Goal: Information Seeking & Learning: Learn about a topic

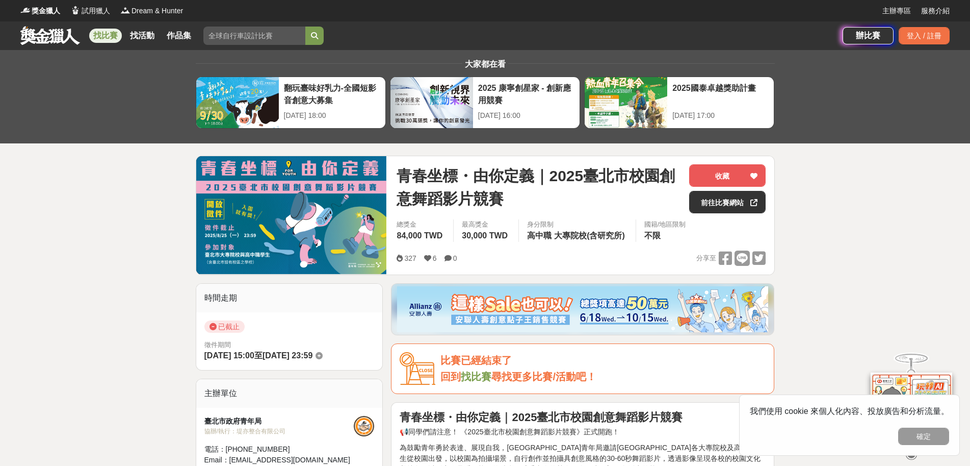
click at [54, 120] on div "大家都在看 翻玩臺味好乳力-全國短影音創意大募集 [DATE] 18:00 2025 康寧創星家 - 創新應用競賽 [DATE] 16:00 2025國泰卓越…" at bounding box center [485, 96] width 970 height 93
click at [151, 35] on link "找活動" at bounding box center [142, 36] width 33 height 14
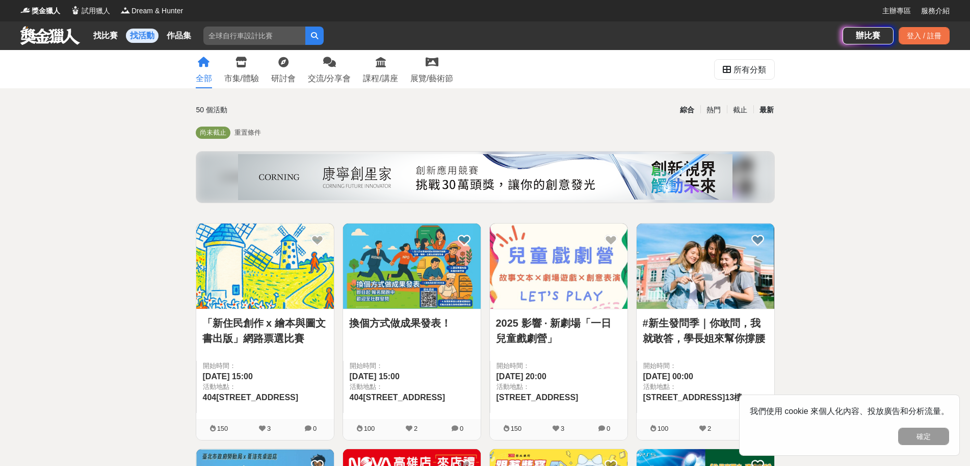
click at [759, 107] on div "最新" at bounding box center [767, 110] width 27 height 18
click at [741, 76] on div "所有分類" at bounding box center [750, 70] width 33 height 20
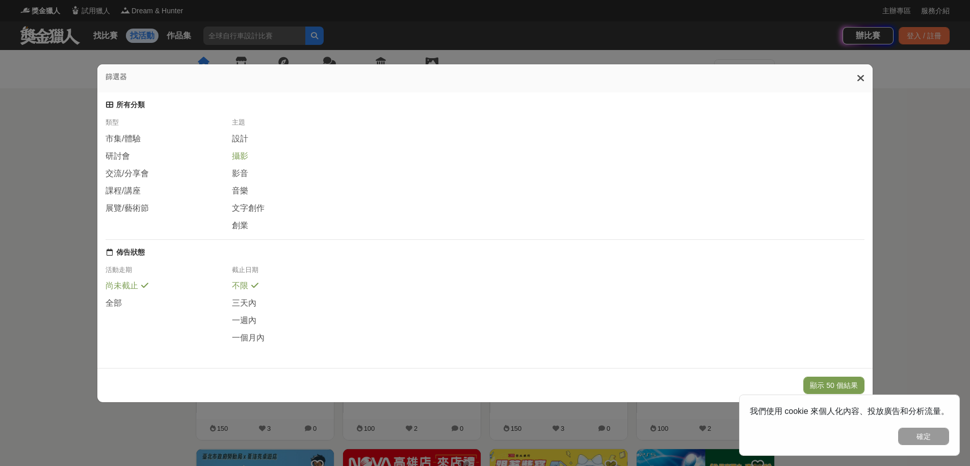
click at [245, 154] on span "攝影" at bounding box center [240, 156] width 16 height 11
click at [114, 300] on span "全部" at bounding box center [114, 302] width 16 height 11
click at [816, 381] on button "顯示 25 個結果" at bounding box center [834, 384] width 61 height 17
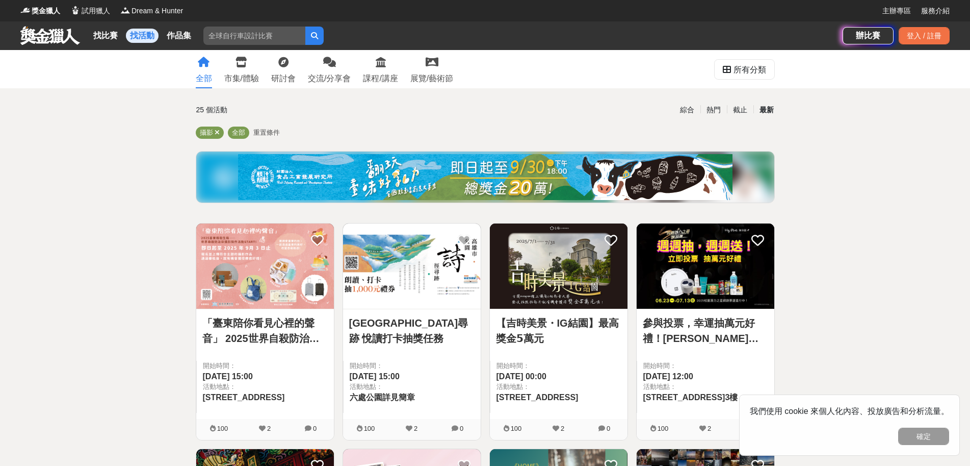
click at [210, 66] on link "全部" at bounding box center [204, 69] width 16 height 38
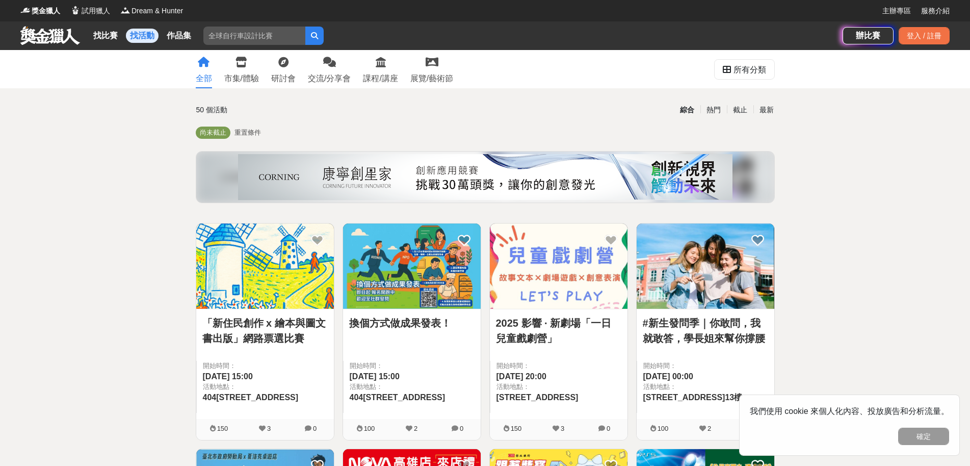
click at [174, 36] on link "作品集" at bounding box center [179, 36] width 33 height 14
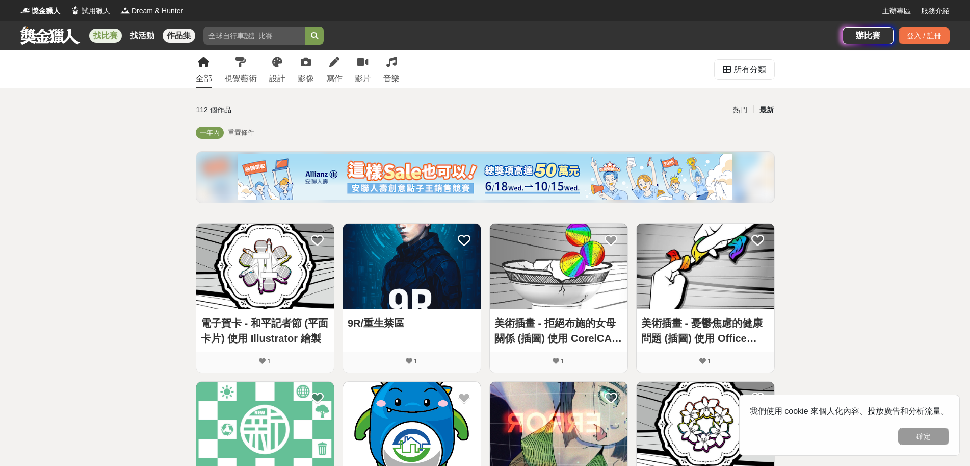
click at [104, 38] on link "找比賽" at bounding box center [105, 36] width 33 height 14
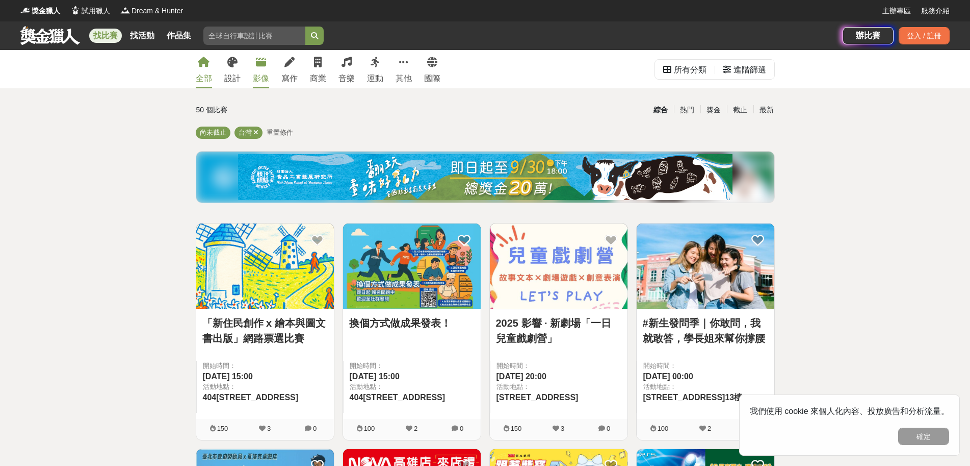
click at [253, 65] on link "影像" at bounding box center [261, 69] width 16 height 38
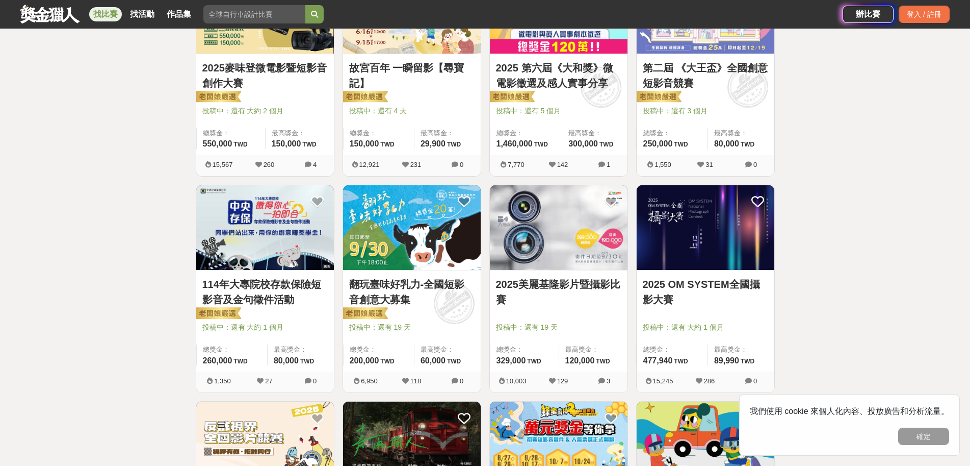
scroll to position [357, 0]
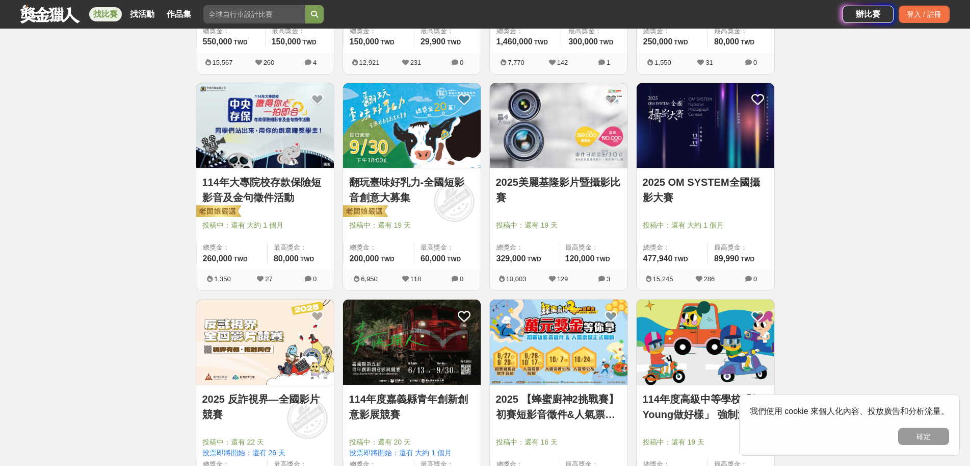
click at [413, 151] on img at bounding box center [412, 125] width 138 height 85
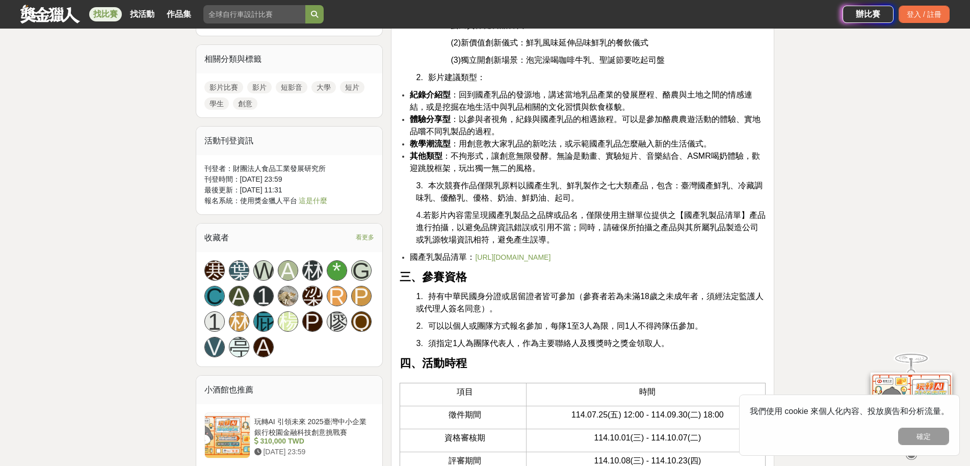
scroll to position [867, 0]
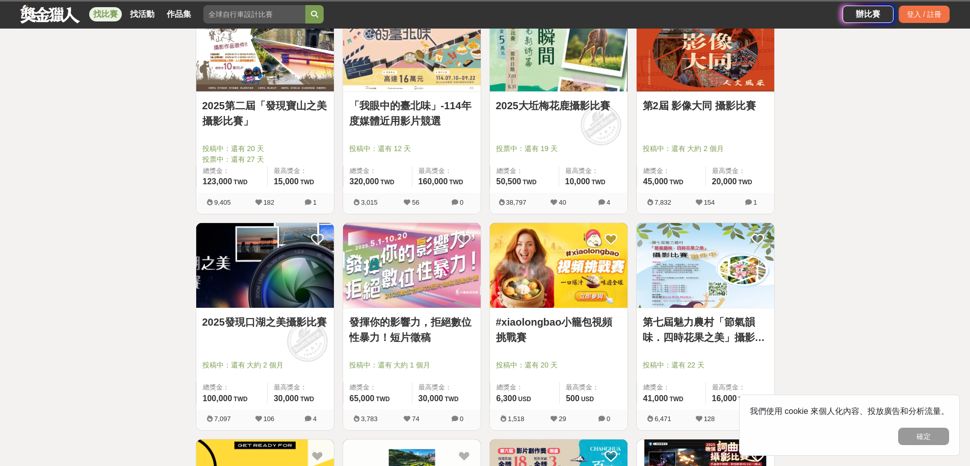
scroll to position [357, 0]
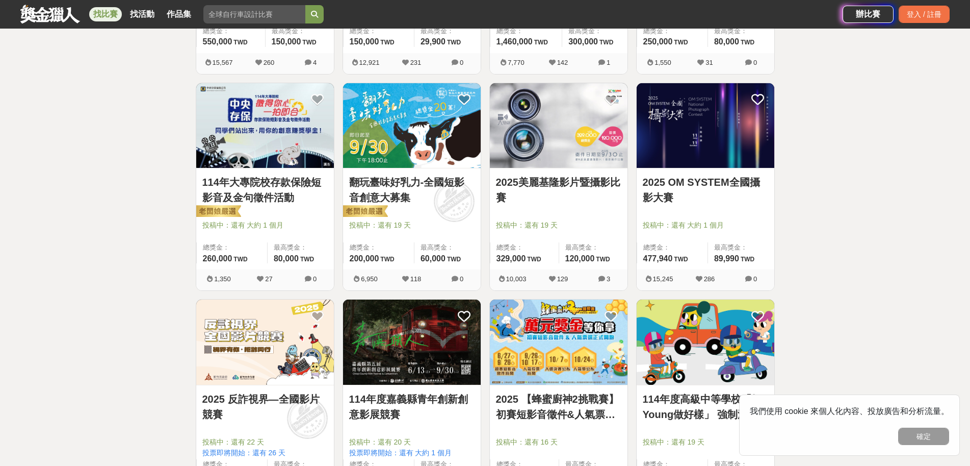
click at [736, 191] on link "2025 OM SYSTEM全國攝影大賽" at bounding box center [705, 189] width 125 height 31
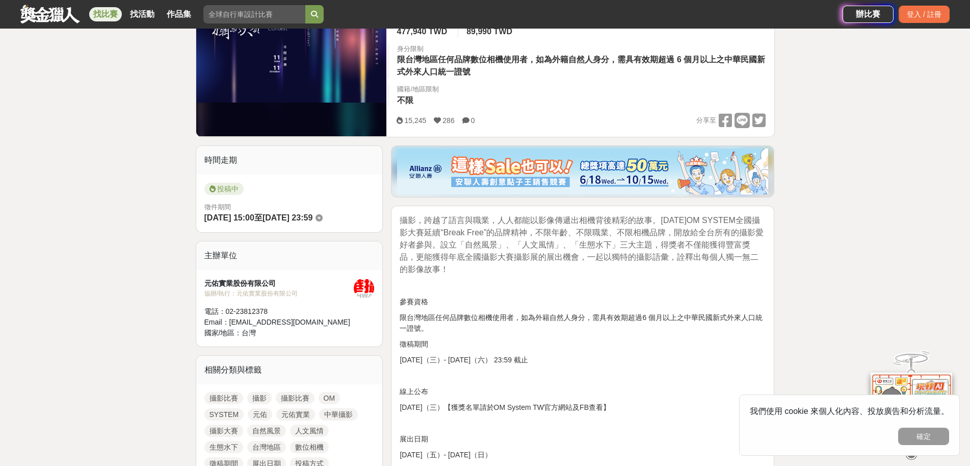
scroll to position [306, 0]
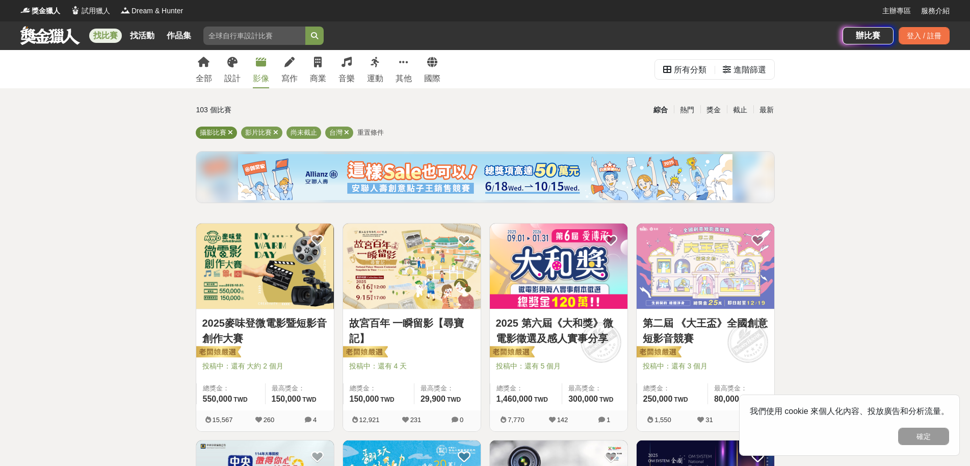
click at [232, 134] on icon at bounding box center [230, 132] width 5 height 7
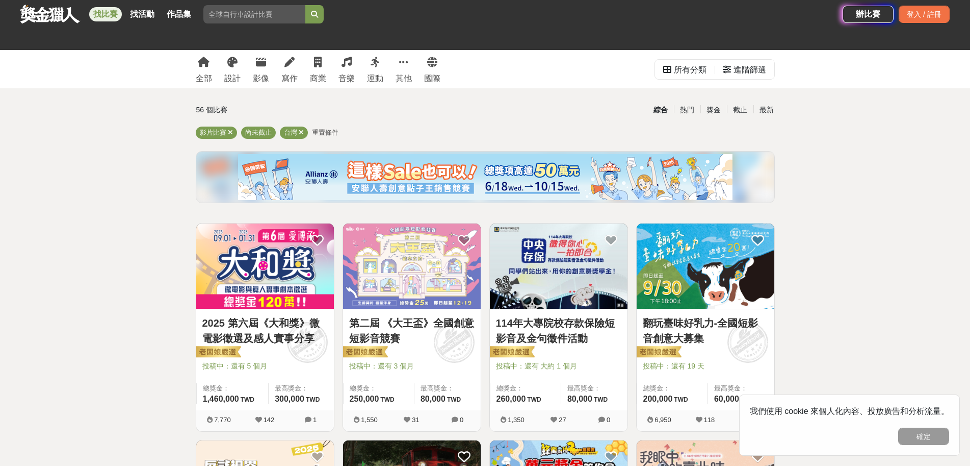
scroll to position [255, 0]
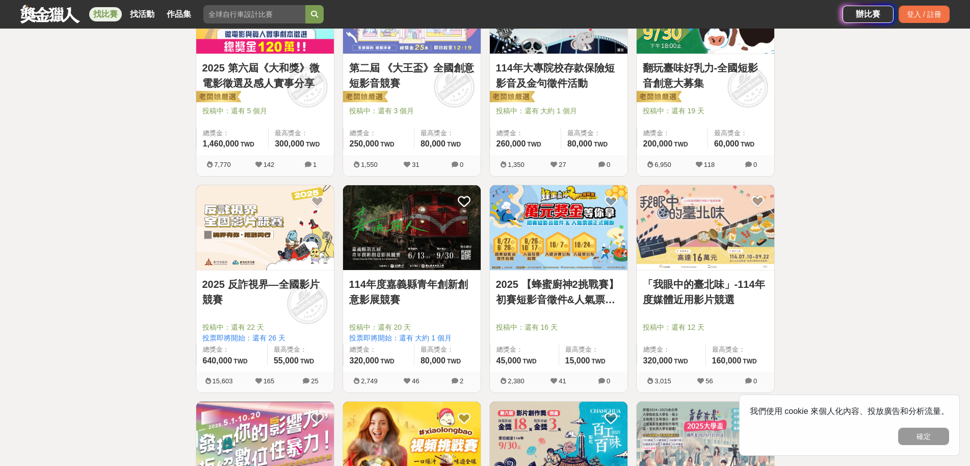
click at [701, 215] on img at bounding box center [706, 227] width 138 height 85
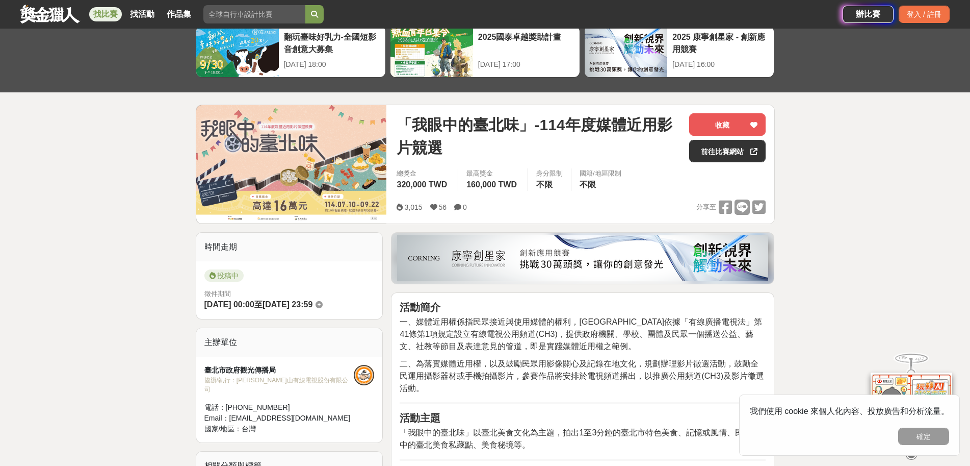
scroll to position [255, 0]
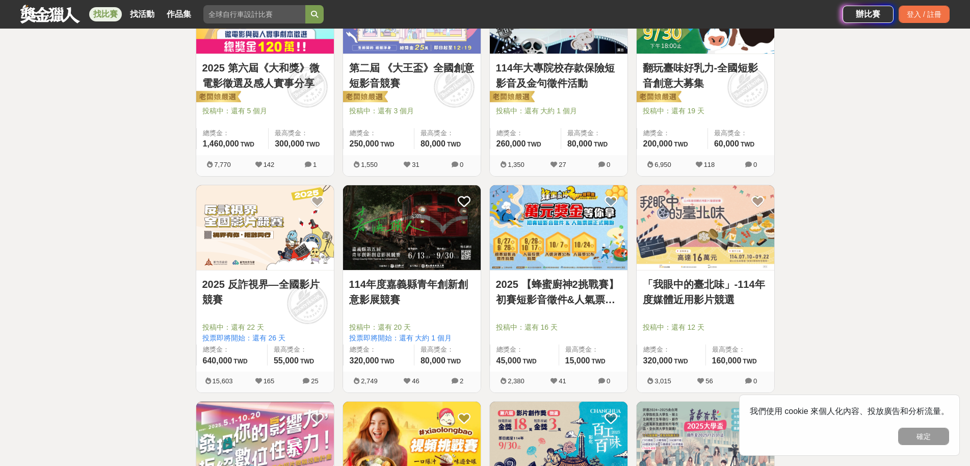
scroll to position [561, 0]
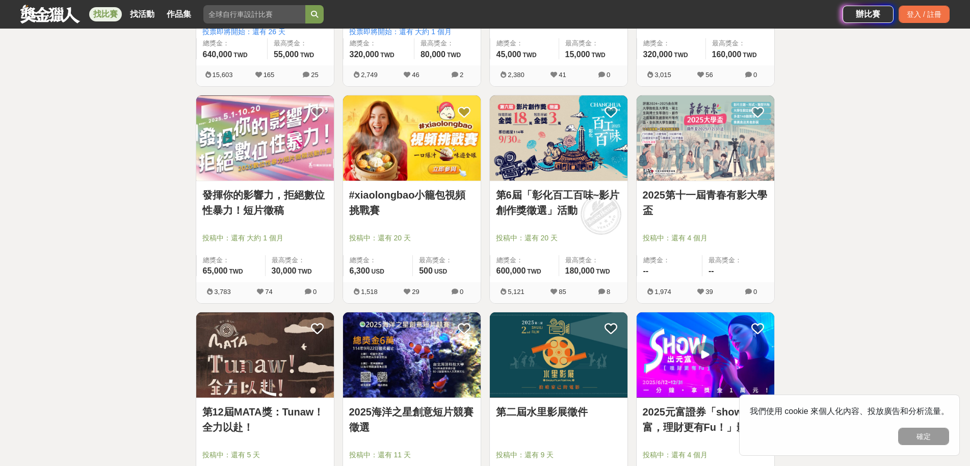
click at [273, 197] on link "發揮你的影響力，拒絕數位性暴力！短片徵稿" at bounding box center [264, 202] width 125 height 31
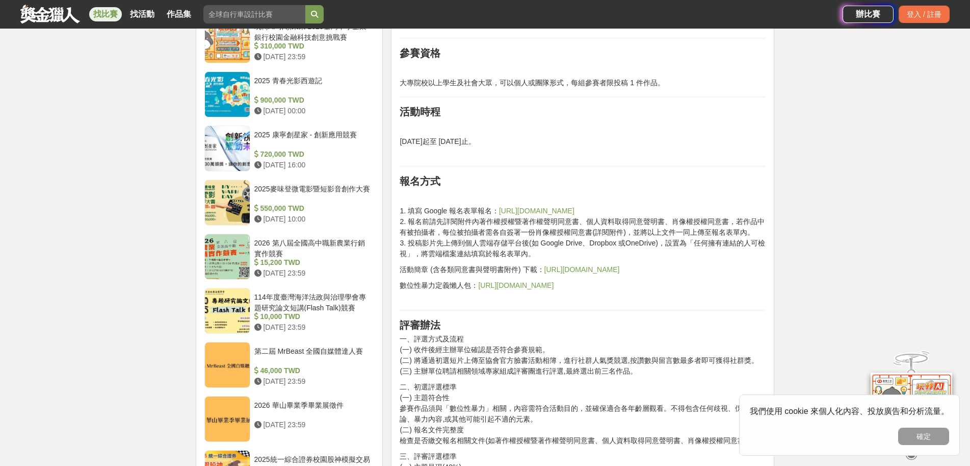
scroll to position [1122, 0]
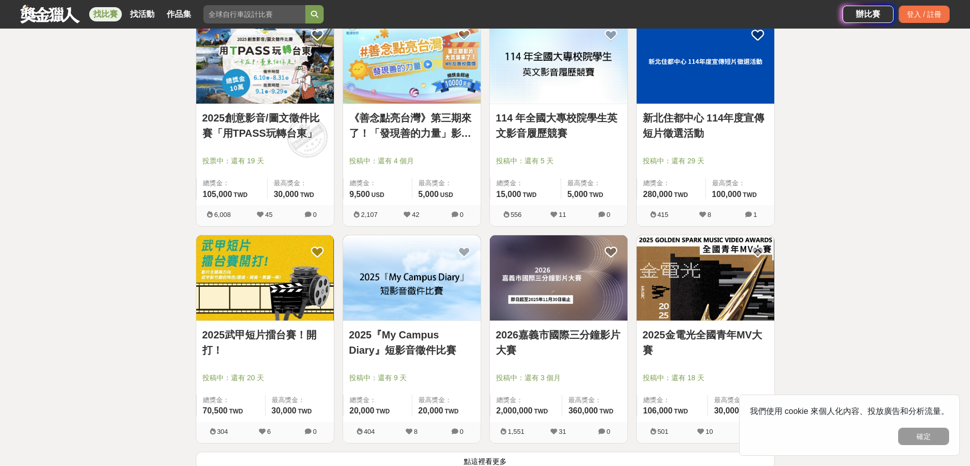
scroll to position [1122, 0]
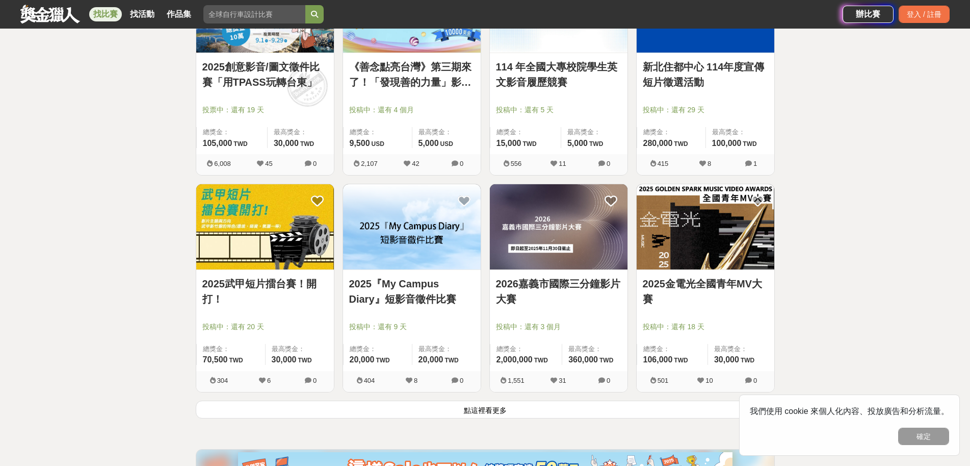
click at [563, 295] on link "2026嘉義市國際三分鐘影片大賽" at bounding box center [558, 291] width 125 height 31
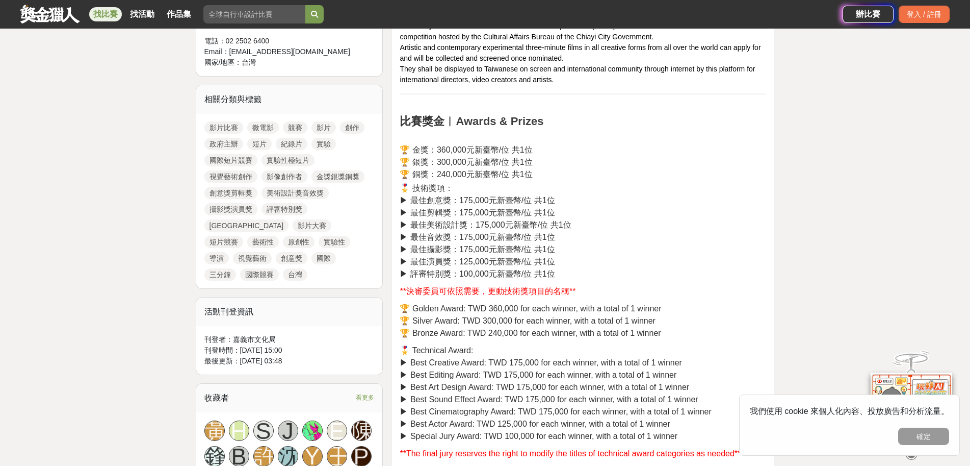
scroll to position [357, 0]
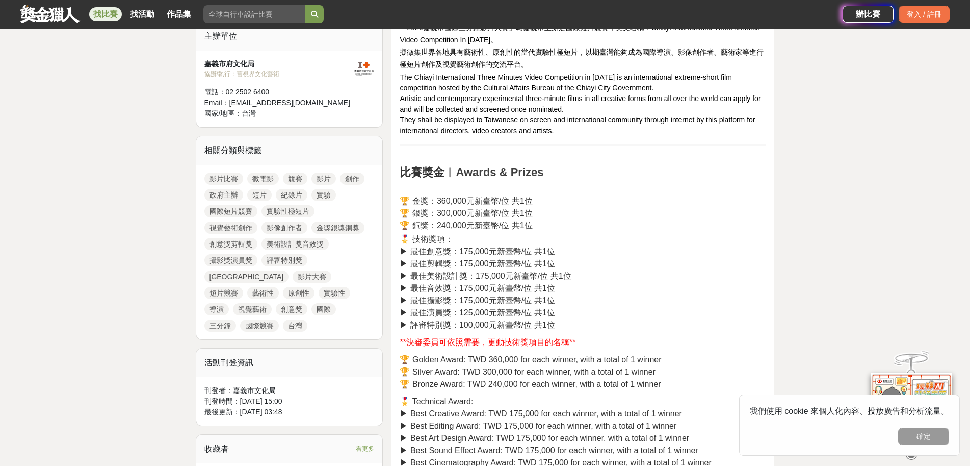
click at [321, 180] on link "影片" at bounding box center [324, 178] width 24 height 12
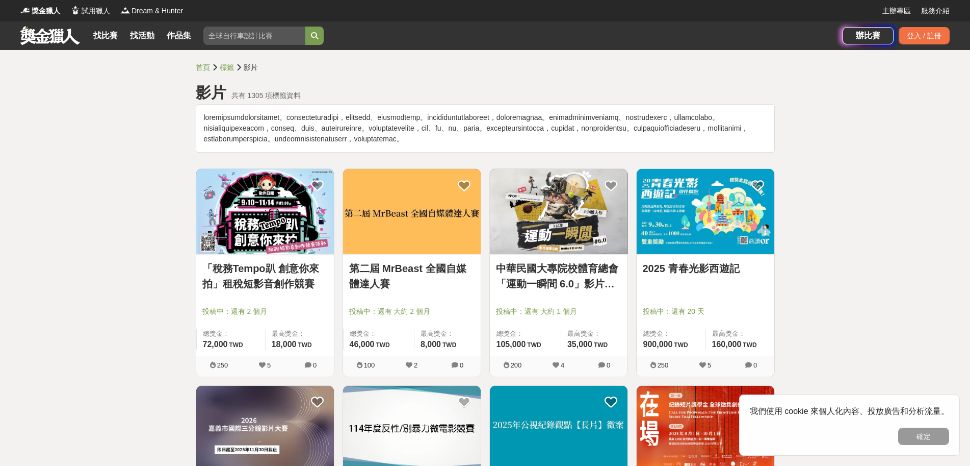
click at [545, 254] on img at bounding box center [559, 211] width 138 height 85
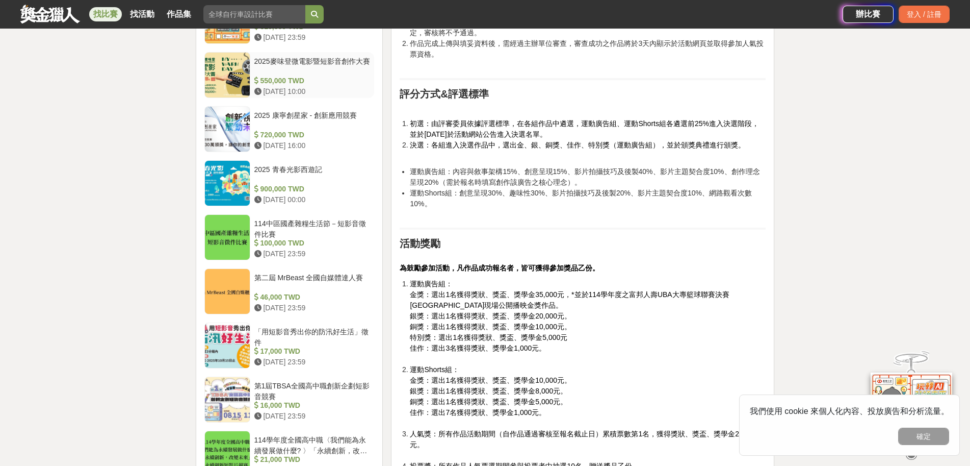
scroll to position [816, 0]
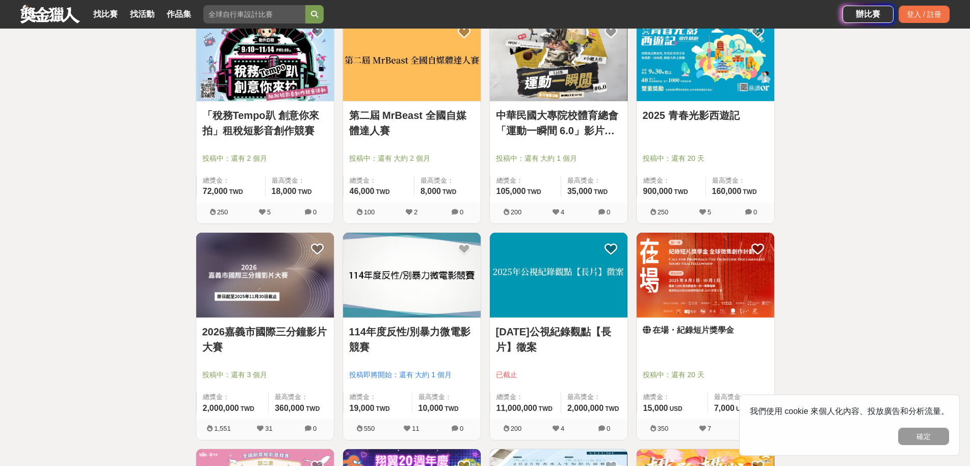
scroll to position [306, 0]
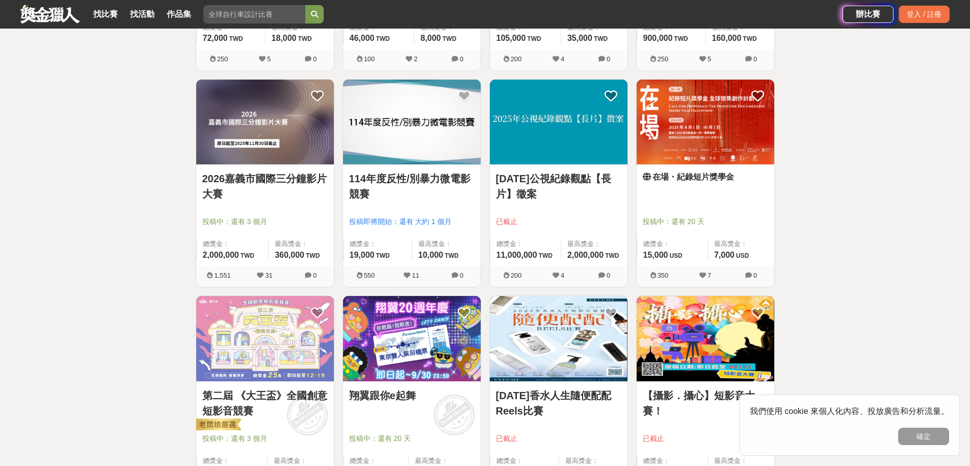
click at [670, 137] on img at bounding box center [706, 122] width 138 height 85
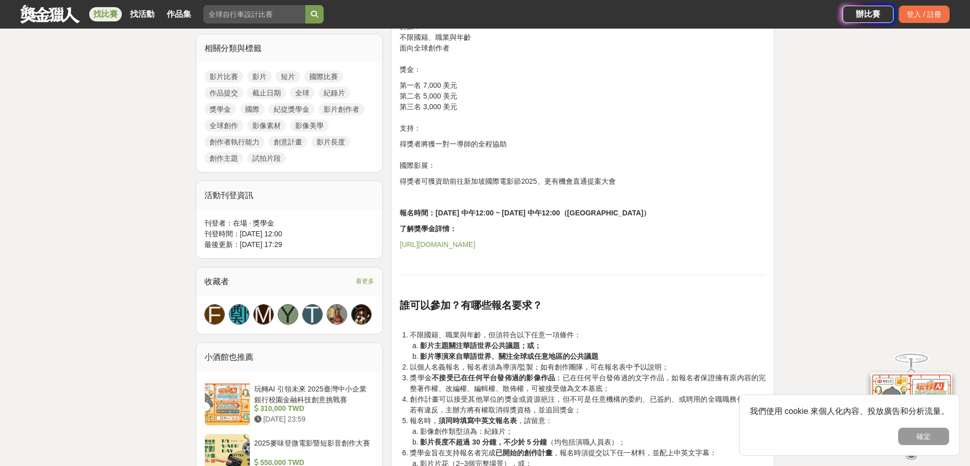
scroll to position [612, 0]
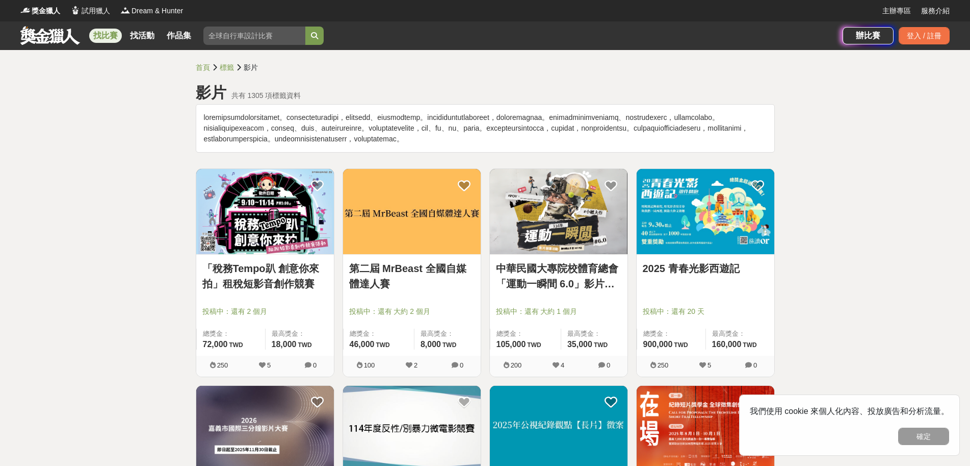
click at [91, 35] on link "找比賽" at bounding box center [105, 36] width 33 height 14
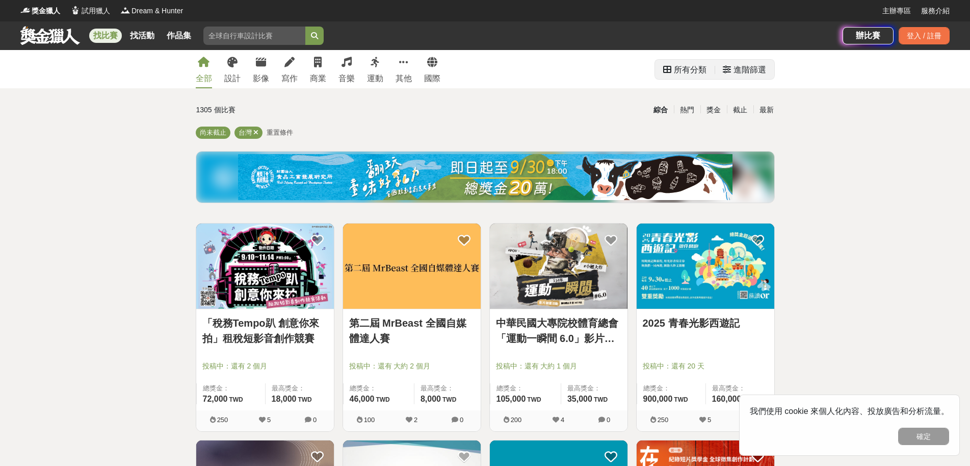
click at [670, 69] on icon at bounding box center [667, 69] width 8 height 8
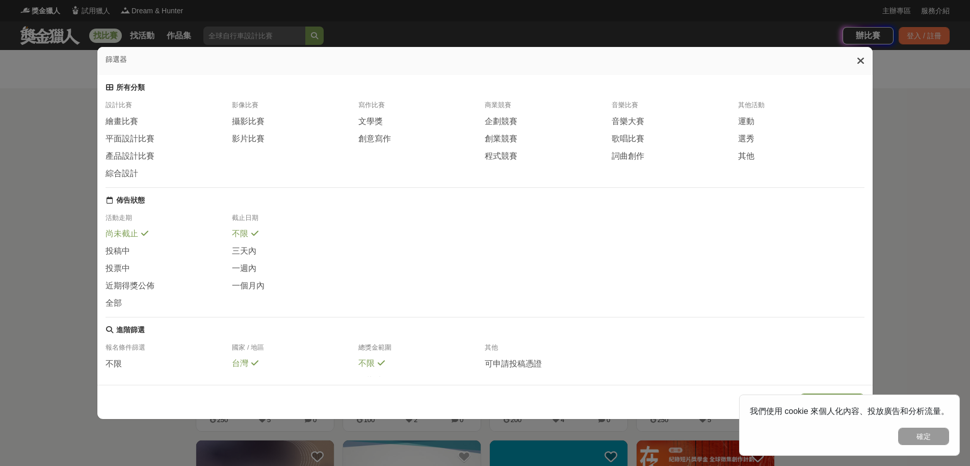
click at [254, 132] on div "攝影比賽" at bounding box center [295, 124] width 126 height 17
click at [253, 136] on span "影片比賽" at bounding box center [248, 139] width 33 height 11
click at [937, 435] on button "確定" at bounding box center [924, 435] width 51 height 17
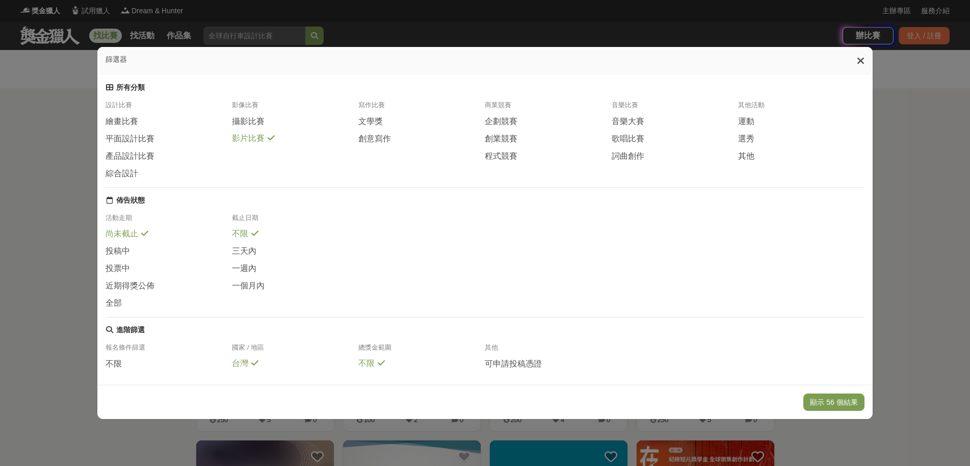
scroll to position [89, 0]
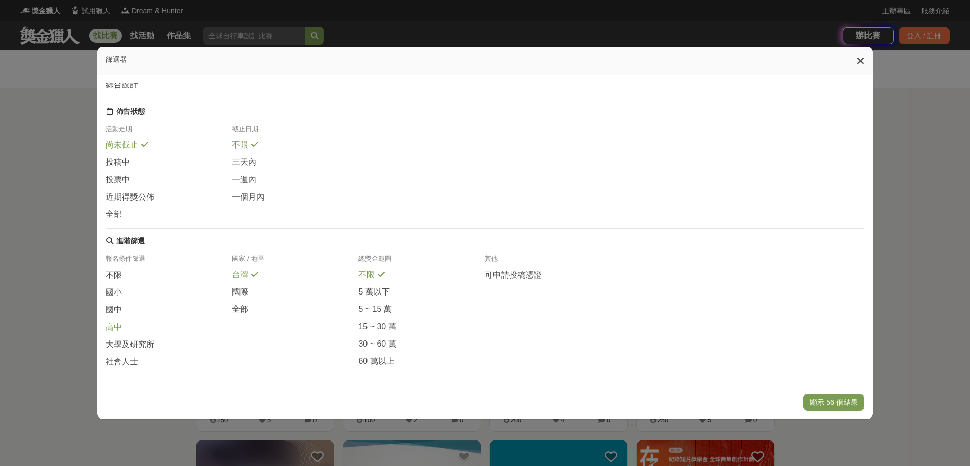
click at [113, 322] on span "高中" at bounding box center [114, 327] width 16 height 11
click at [114, 270] on span "不限" at bounding box center [114, 275] width 16 height 11
click at [109, 321] on span "高中" at bounding box center [114, 326] width 16 height 11
click at [839, 398] on button "顯示 56 個結果" at bounding box center [834, 401] width 61 height 17
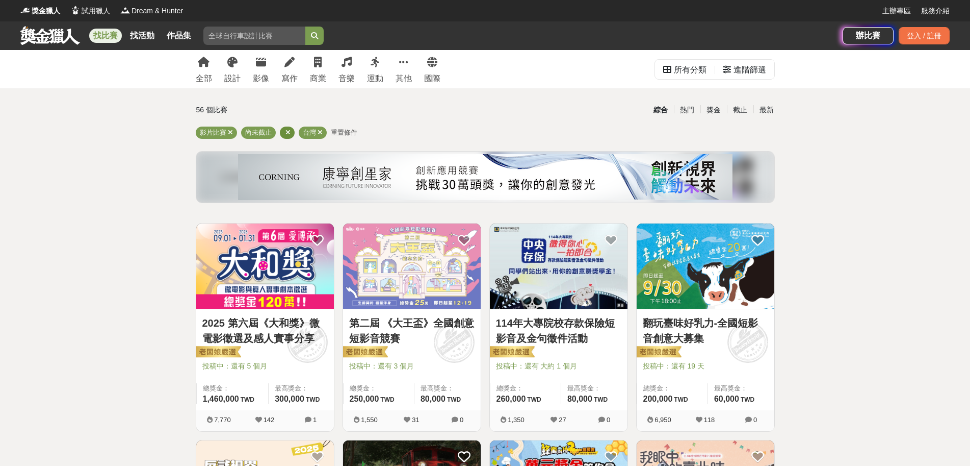
click at [284, 130] on div at bounding box center [287, 132] width 15 height 12
click at [286, 131] on icon at bounding box center [288, 132] width 5 height 7
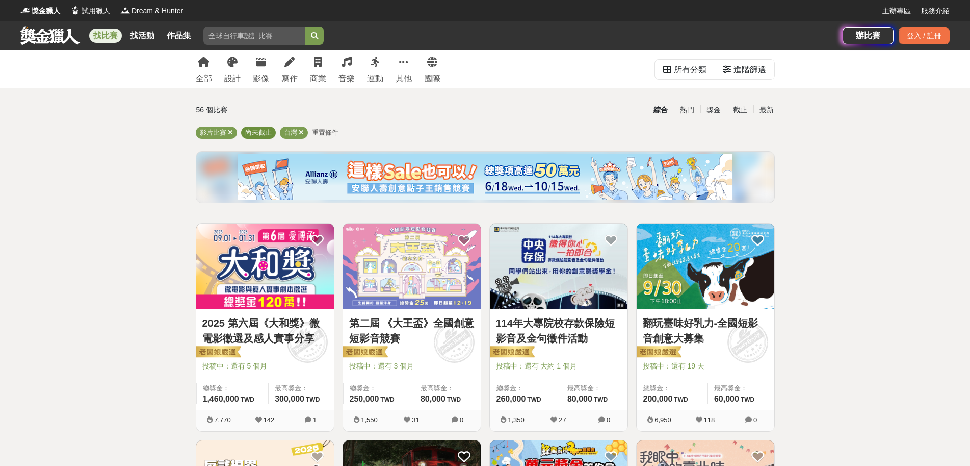
click at [271, 133] on span "尚未截止" at bounding box center [258, 133] width 27 height 8
click at [222, 132] on span "影片比賽" at bounding box center [213, 133] width 27 height 8
click at [301, 130] on icon at bounding box center [301, 132] width 5 height 7
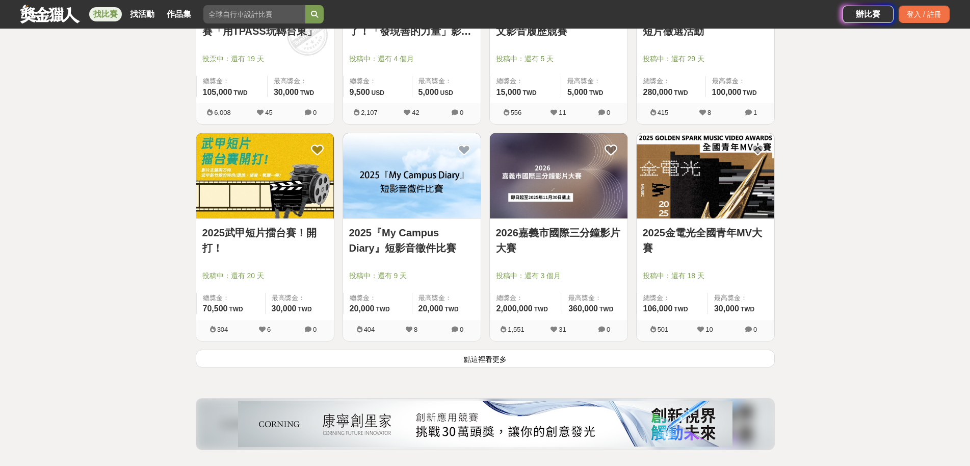
scroll to position [1224, 0]
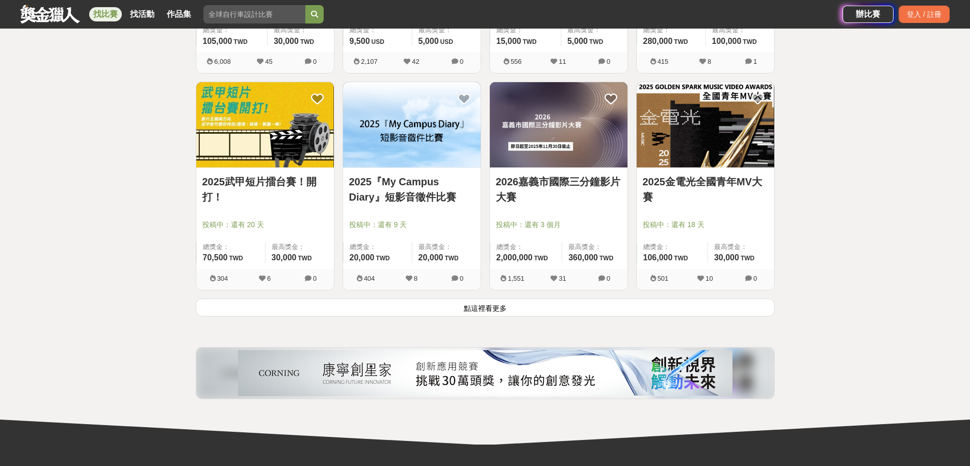
click at [538, 303] on button "點這裡看更多" at bounding box center [485, 307] width 579 height 18
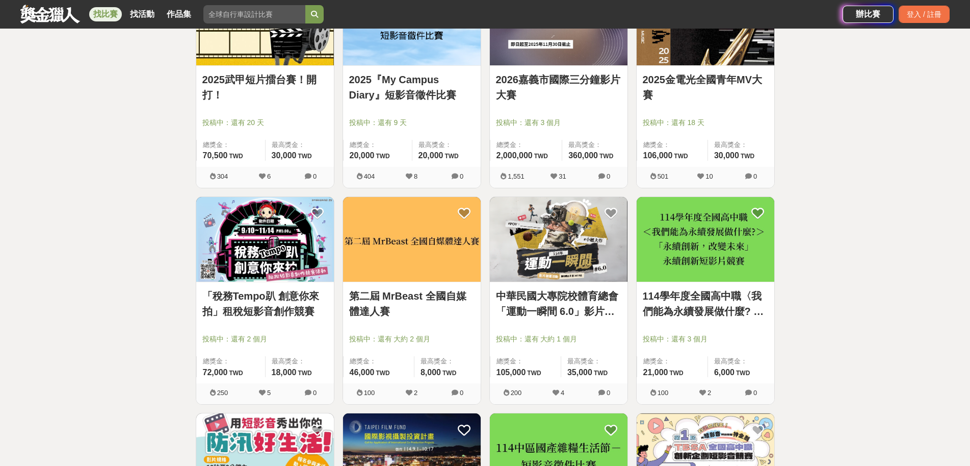
scroll to position [1377, 0]
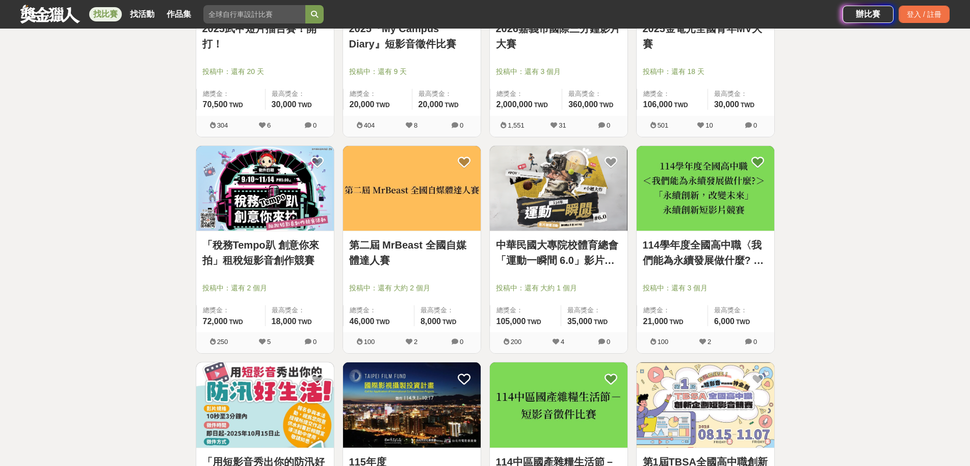
click at [431, 262] on link "第二屆 MrBeast 全國自媒體達人賽" at bounding box center [411, 252] width 125 height 31
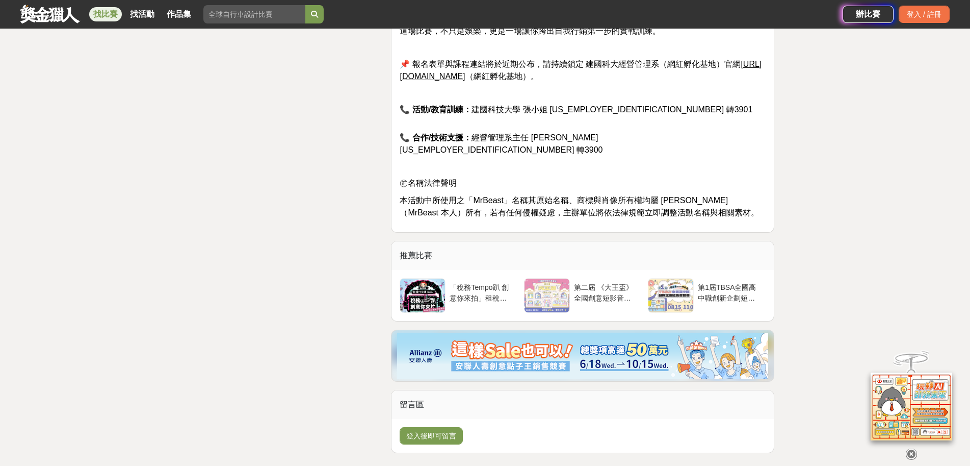
scroll to position [1973, 0]
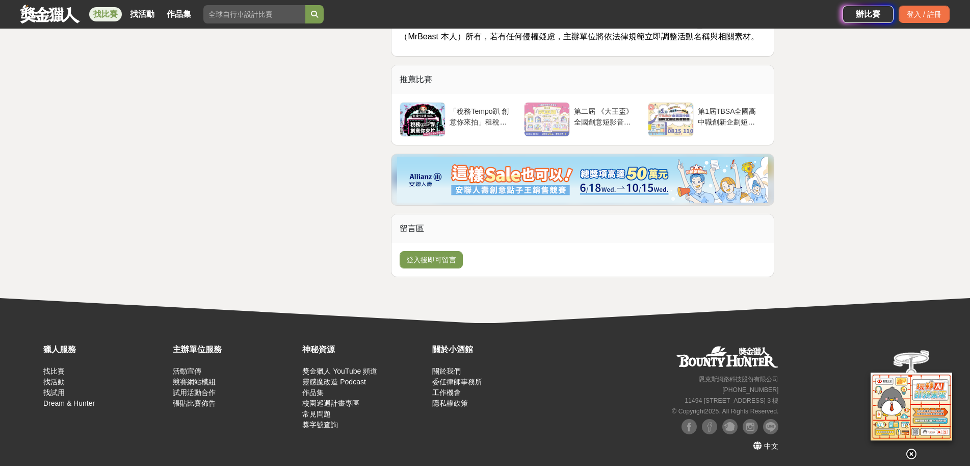
click at [109, 22] on div "找比賽 找活動 作品集" at bounding box center [144, 14] width 110 height 29
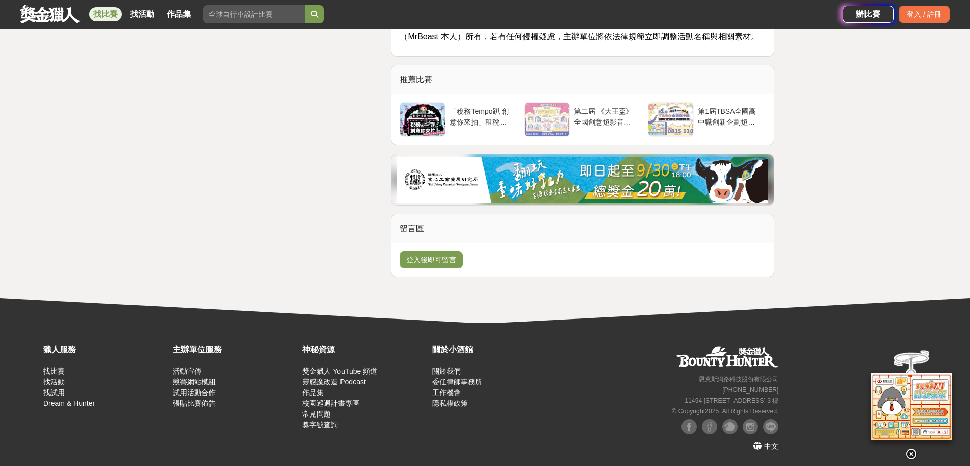
click at [97, 20] on link "找比賽" at bounding box center [105, 14] width 33 height 14
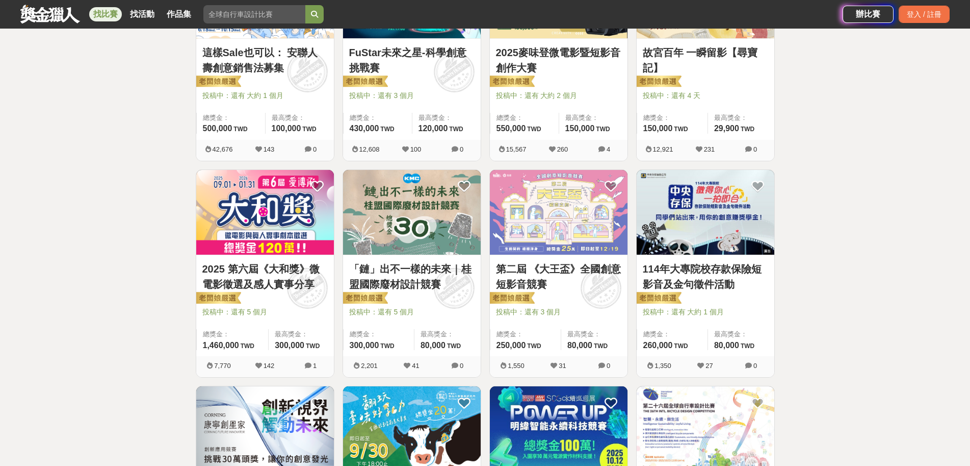
scroll to position [15, 0]
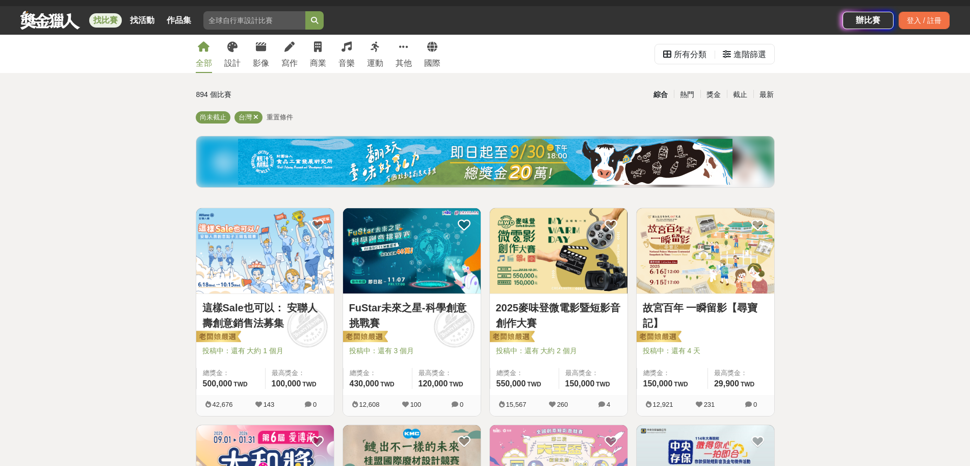
click at [528, 224] on img at bounding box center [559, 250] width 138 height 85
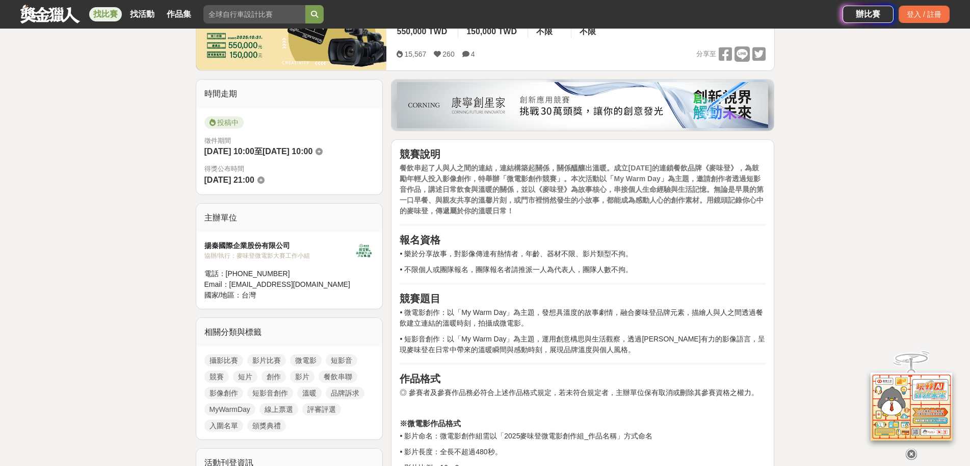
scroll to position [357, 0]
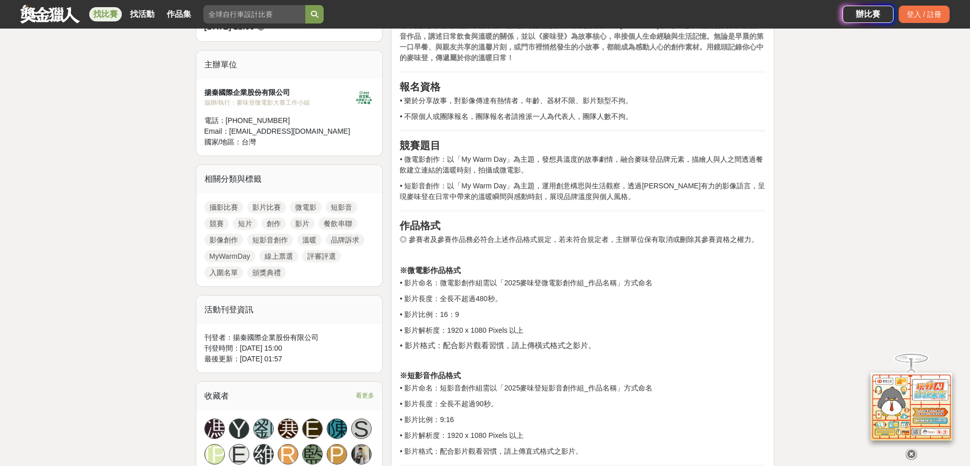
click at [271, 209] on link "影片比賽" at bounding box center [266, 207] width 39 height 12
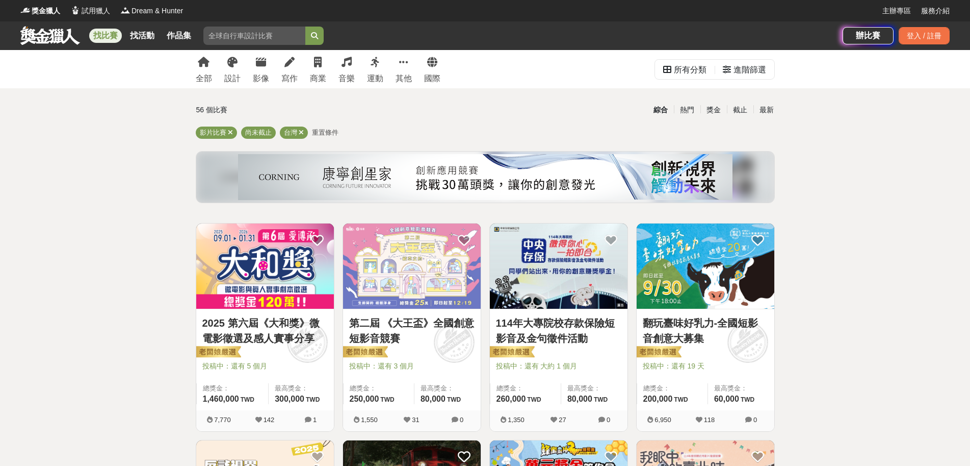
click at [271, 282] on img at bounding box center [265, 265] width 138 height 85
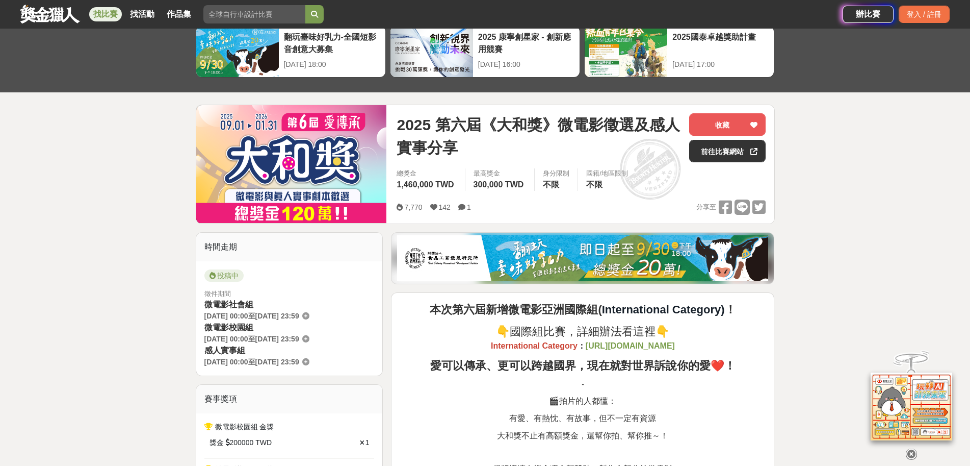
scroll to position [153, 0]
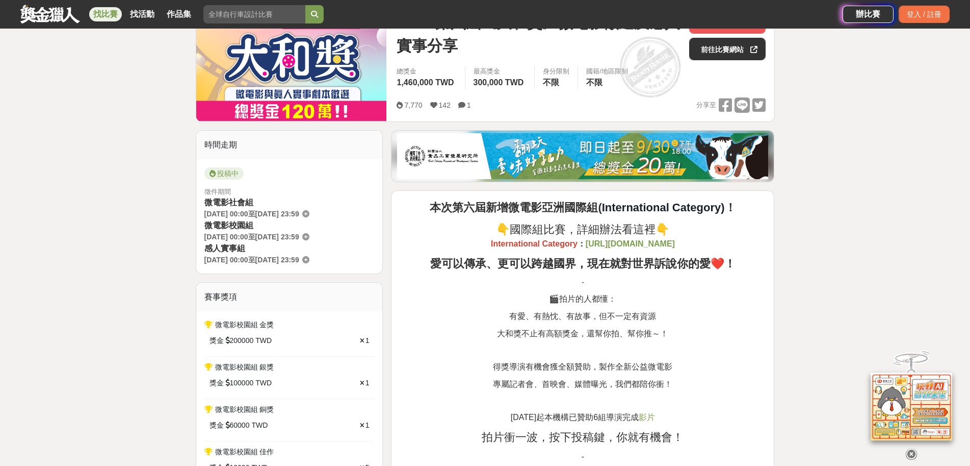
click at [310, 238] on icon at bounding box center [305, 236] width 7 height 7
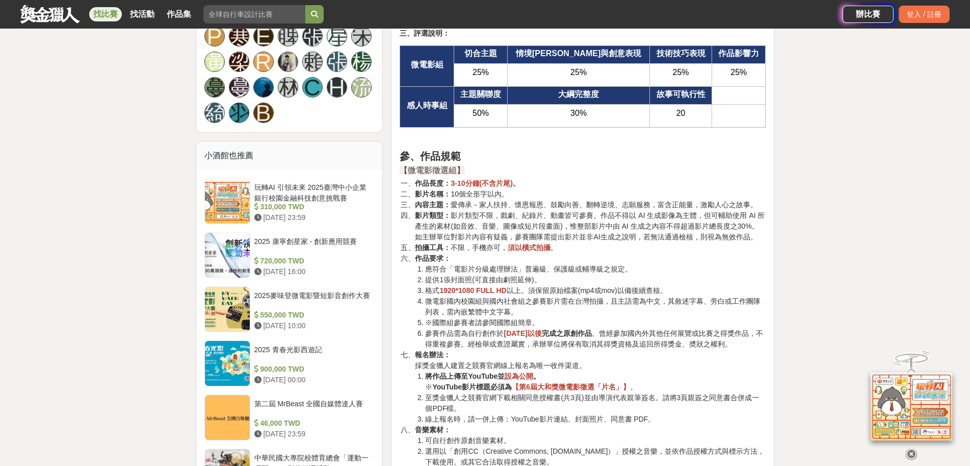
scroll to position [1428, 0]
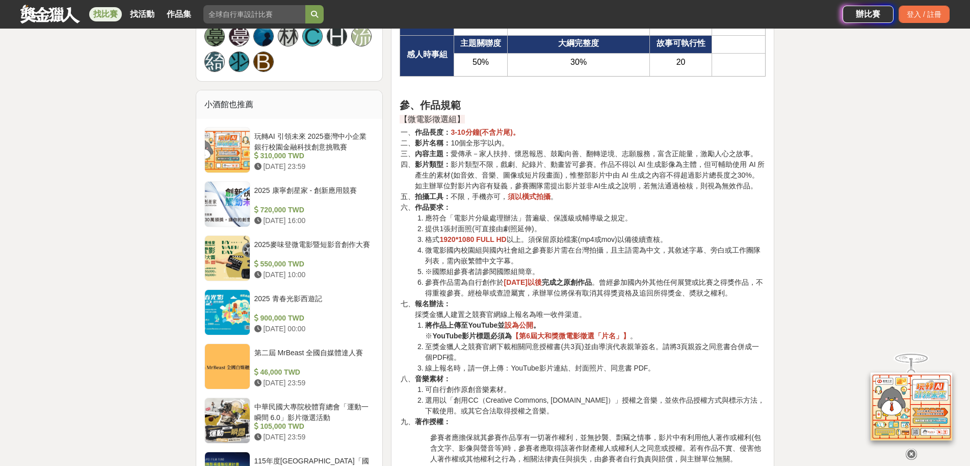
drag, startPoint x: 503, startPoint y: 280, endPoint x: 567, endPoint y: 282, distance: 63.8
click at [567, 282] on li "參賽作品需為自行創作於 2024年9月1日以後 完成之原創作品 。曾經參加國內外其他任何展覽或比賽之得獎作品，不得重複參賽。經檢舉或查證屬實，承辦單位將保有取…" at bounding box center [595, 287] width 341 height 21
click at [573, 295] on li "參賽作品需為自行創作於 2024年9月1日以後 完成之原創作品 。曾經參加國內外其他任何展覽或比賽之得獎作品，不得重複參賽。經檢舉或查證屬實，承辦單位將保有取…" at bounding box center [595, 287] width 341 height 21
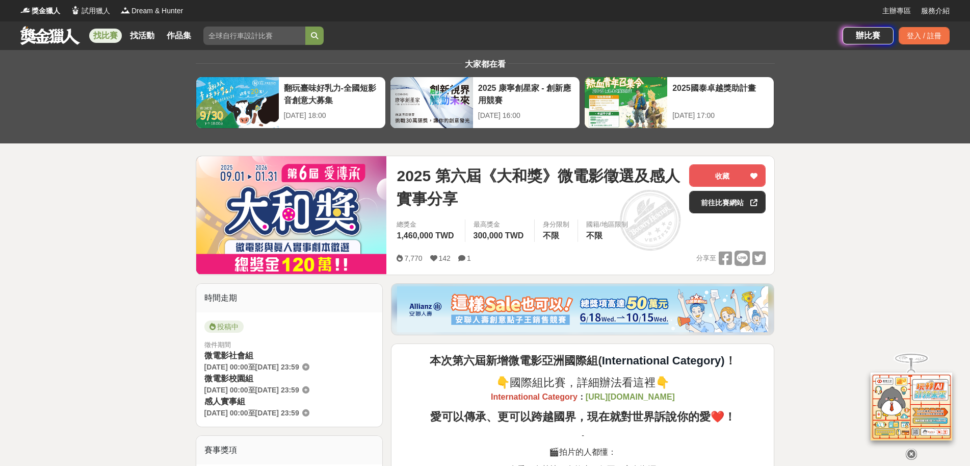
scroll to position [153, 0]
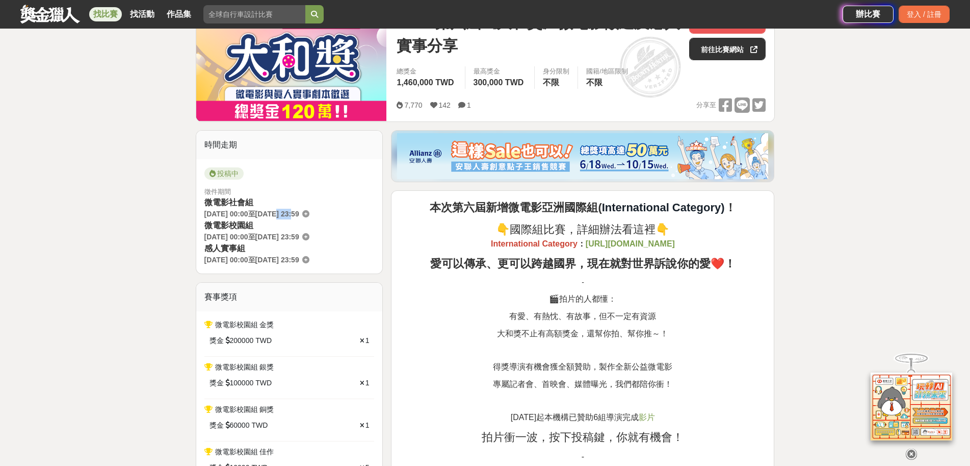
drag, startPoint x: 291, startPoint y: 213, endPoint x: 309, endPoint y: 211, distance: 18.0
click at [299, 211] on span "2026-01-31 23:59" at bounding box center [277, 214] width 44 height 8
click at [302, 193] on span "徵件期間" at bounding box center [289, 192] width 170 height 10
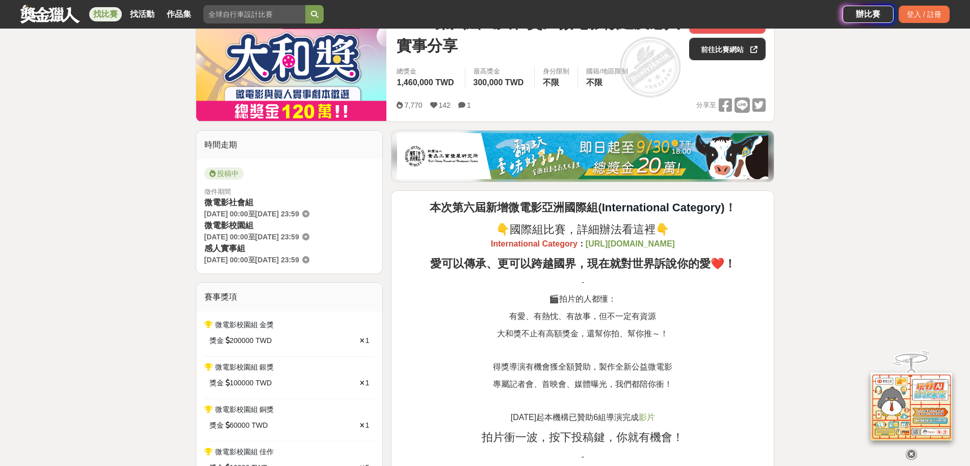
drag, startPoint x: 293, startPoint y: 236, endPoint x: 317, endPoint y: 236, distance: 23.5
click at [299, 236] on span "2026-01-31 23:59" at bounding box center [277, 237] width 44 height 8
click at [306, 226] on div "微電影校園組 2025-09-01 00:00 至 2026-01-31 23:59" at bounding box center [289, 230] width 170 height 23
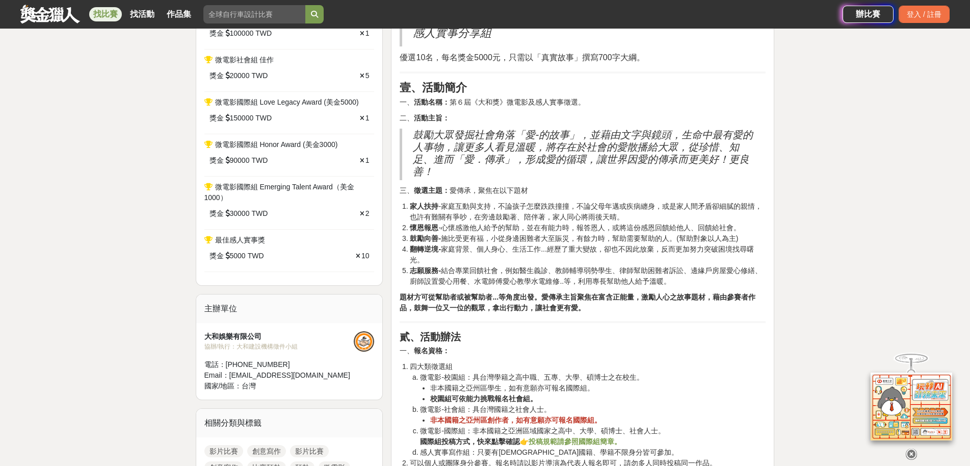
scroll to position [765, 0]
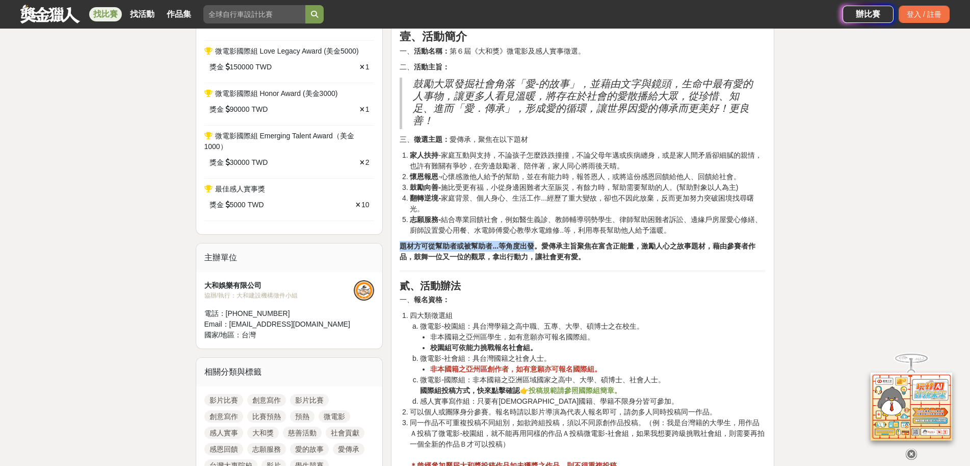
drag, startPoint x: 401, startPoint y: 248, endPoint x: 538, endPoint y: 249, distance: 136.2
click at [538, 249] on strong "題材方可從幫助者或被幫助者...等角度出發。愛傳承主旨聚焦在富含正能量，激勵人心之故事題材，藉由參賽者作品，鼓舞一位又一位的觀眾，拿出行動力，讓社會更有愛。" at bounding box center [578, 251] width 356 height 19
click at [562, 247] on strong "題材方可從幫助者或被幫助者...等角度出發。愛傳承主旨聚焦在富含正能量，激勵人心之故事題材，藉由參賽者作品，鼓舞一位又一位的觀眾，拿出行動力，讓社會更有愛。" at bounding box center [578, 251] width 356 height 19
drag, startPoint x: 562, startPoint y: 247, endPoint x: 602, endPoint y: 246, distance: 39.8
click at [602, 246] on strong "題材方可從幫助者或被幫助者...等角度出發。愛傳承主旨聚焦在富含正能量，激勵人心之故事題材，藉由參賽者作品，鼓舞一位又一位的觀眾，拿出行動力，讓社會更有愛。" at bounding box center [578, 251] width 356 height 19
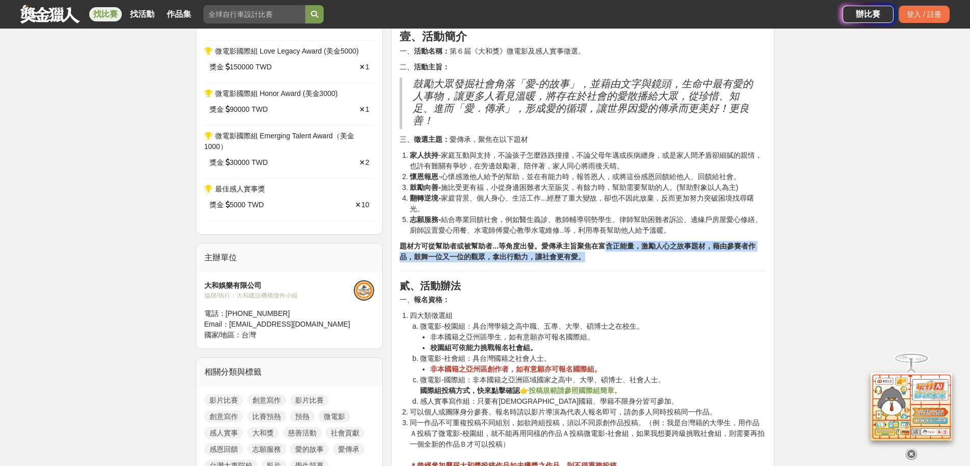
drag, startPoint x: 609, startPoint y: 243, endPoint x: 693, endPoint y: 258, distance: 84.3
click at [693, 258] on p "題材方可從幫助者或被幫助者...等角度出發。愛傳承主旨聚焦在富含正能量，激勵人心之故事題材，藉由參賽者作品，鼓舞一位又一位的觀眾，拿出行動力，讓社會更有愛。" at bounding box center [583, 251] width 366 height 21
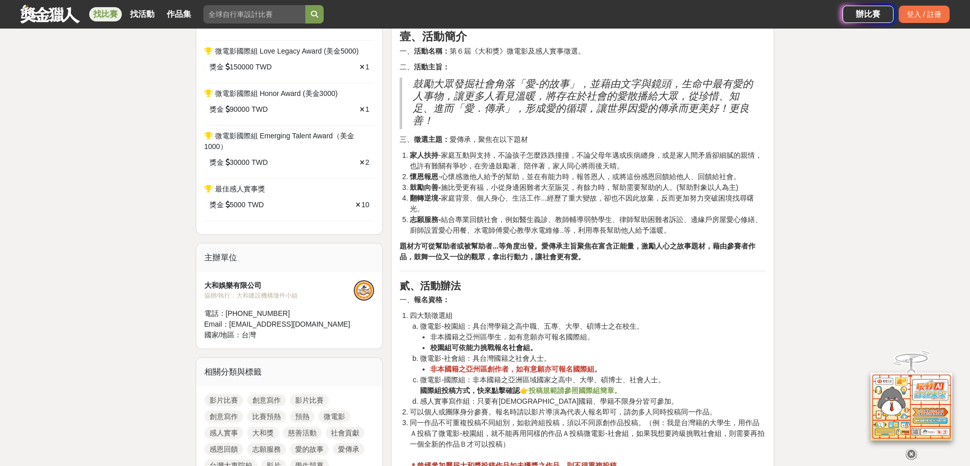
scroll to position [918, 0]
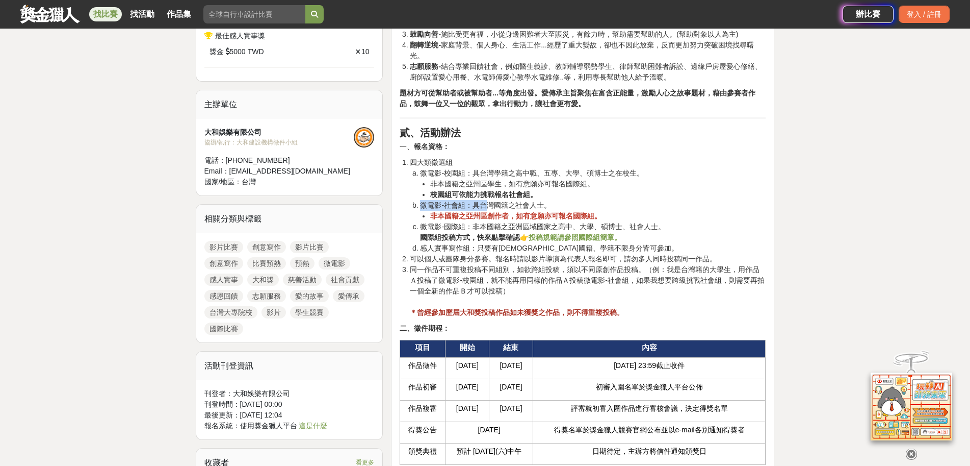
drag, startPoint x: 420, startPoint y: 204, endPoint x: 485, endPoint y: 201, distance: 65.3
click at [485, 201] on li "微電影-社會組：具台灣國籍之社會人士。 非本國籍之亞州區創作者，如有意願亦可報名國際組。" at bounding box center [593, 210] width 346 height 21
click at [443, 175] on li "微電影-校園組：具台灣學籍之高中職、五專、大學、碩博士之在校生。 非本國籍之亞州區學生，如有意願亦可報名國際組。 校園組可依能力挑戰報名社會組。" at bounding box center [593, 184] width 346 height 32
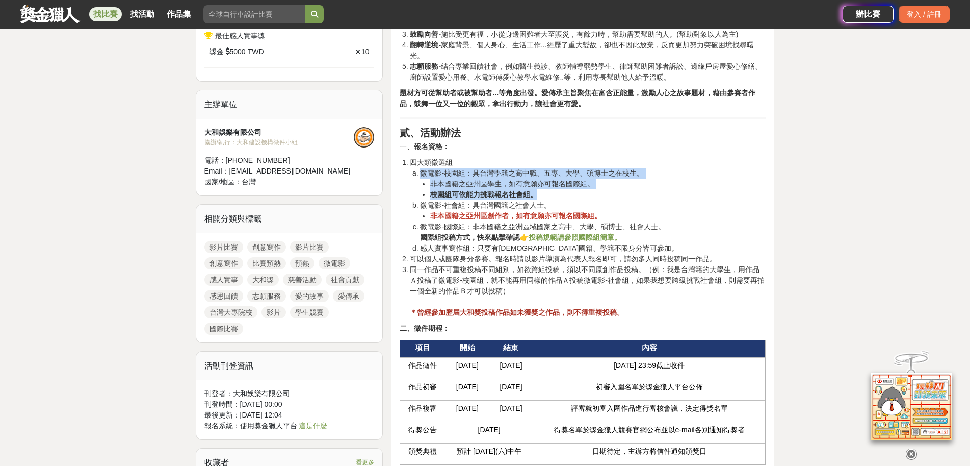
drag, startPoint x: 422, startPoint y: 169, endPoint x: 613, endPoint y: 195, distance: 192.5
click at [613, 195] on li "微電影-校園組：具台灣學籍之高中職、五專、大學、碩博士之在校生。 非本國籍之亞州區學生，如有意願亦可報名國際組。 校園組可依能力挑戰報名社會組。" at bounding box center [593, 184] width 346 height 32
click at [613, 195] on li "校園組可依能力挑戰報名社會組。" at bounding box center [598, 194] width 336 height 11
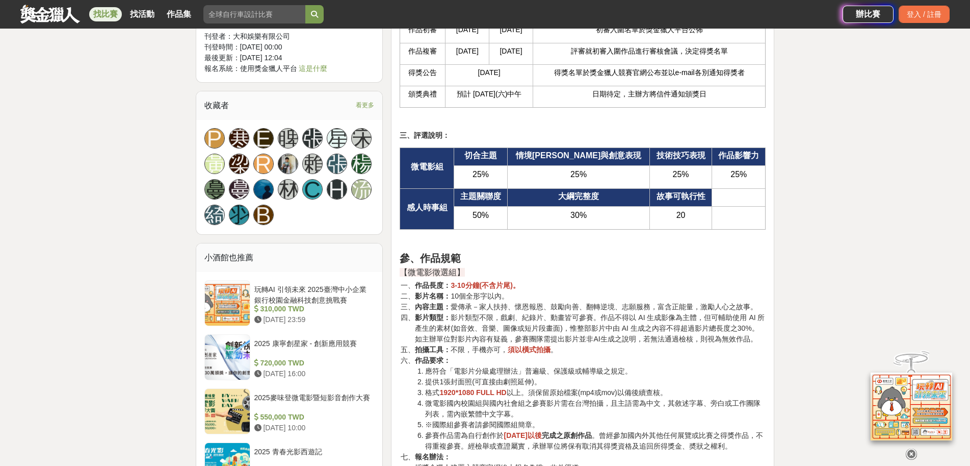
scroll to position [1326, 0]
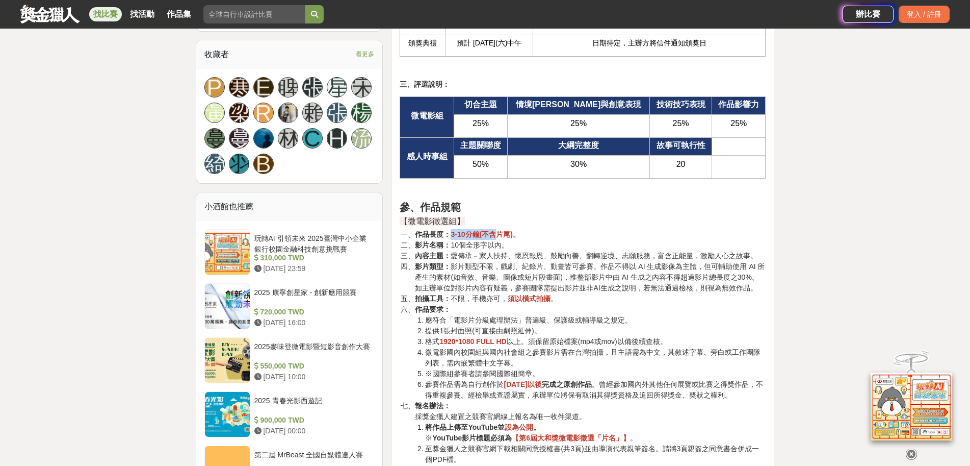
drag, startPoint x: 451, startPoint y: 235, endPoint x: 497, endPoint y: 231, distance: 46.1
click at [497, 231] on strong "3-10分鐘(不含片尾)。" at bounding box center [485, 234] width 69 height 8
click at [525, 220] on h3 "【微電影徵選組】" at bounding box center [583, 221] width 366 height 11
click at [502, 245] on li "影片名稱： 10個全形字以內。" at bounding box center [590, 245] width 351 height 11
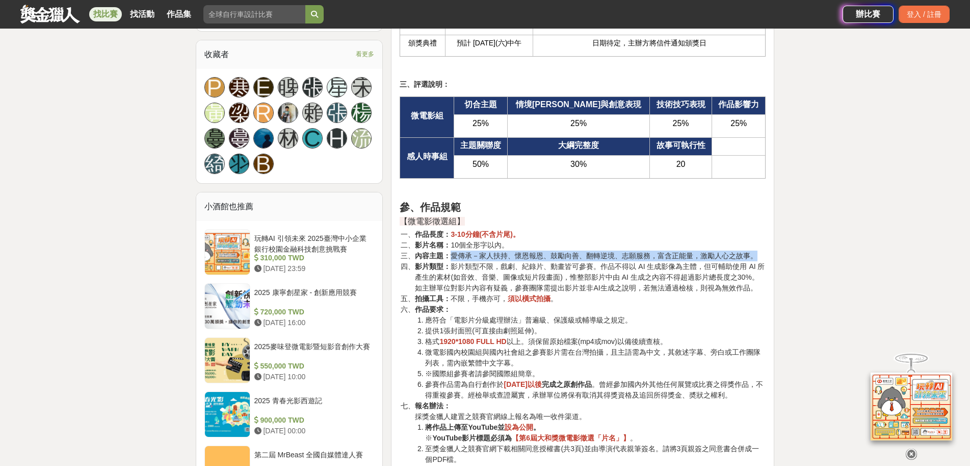
drag, startPoint x: 452, startPoint y: 254, endPoint x: 758, endPoint y: 252, distance: 306.0
click at [758, 252] on li "內容主題： 愛傳承－家人扶持、懷恩報恩、鼓勵向善、翻轉逆境、志願服務，富含正能量，激勵人心之故事。" at bounding box center [590, 255] width 351 height 11
click at [645, 216] on h3 "【微電影徵選組】" at bounding box center [583, 221] width 366 height 11
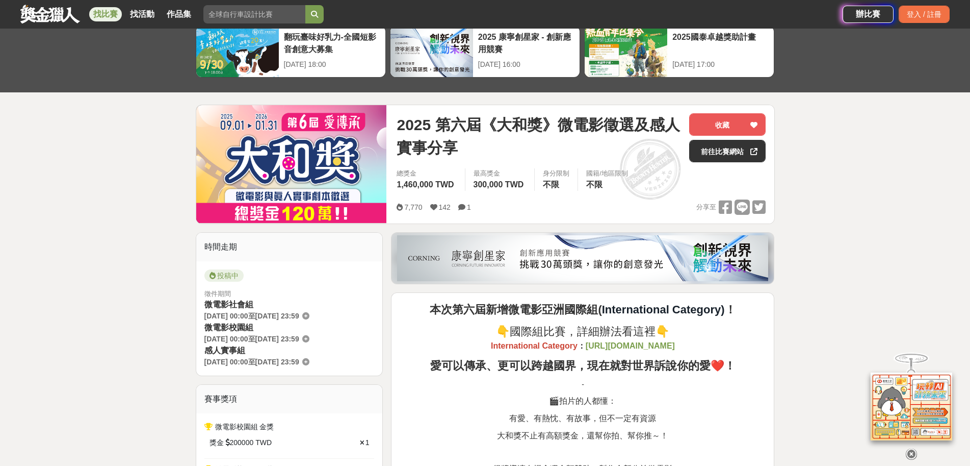
scroll to position [102, 0]
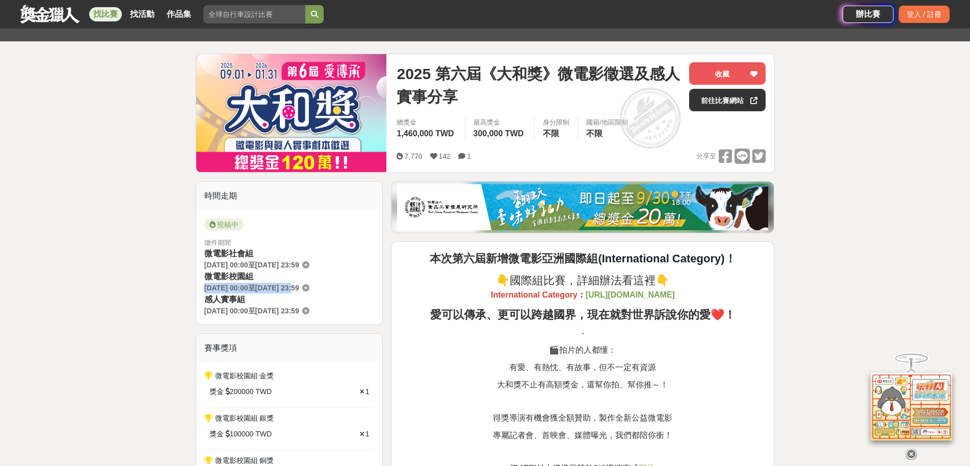
drag, startPoint x: 308, startPoint y: 289, endPoint x: 199, endPoint y: 285, distance: 109.2
click at [199, 285] on div "投稿中 徵件期間 微電影社會組 2025-09-01 00:00 至 2026-01-31 23:59 微電影校園組 2025-09-01 00:00 至 2…" at bounding box center [289, 267] width 187 height 115
click at [203, 337] on div "賽事獎項" at bounding box center [289, 348] width 187 height 29
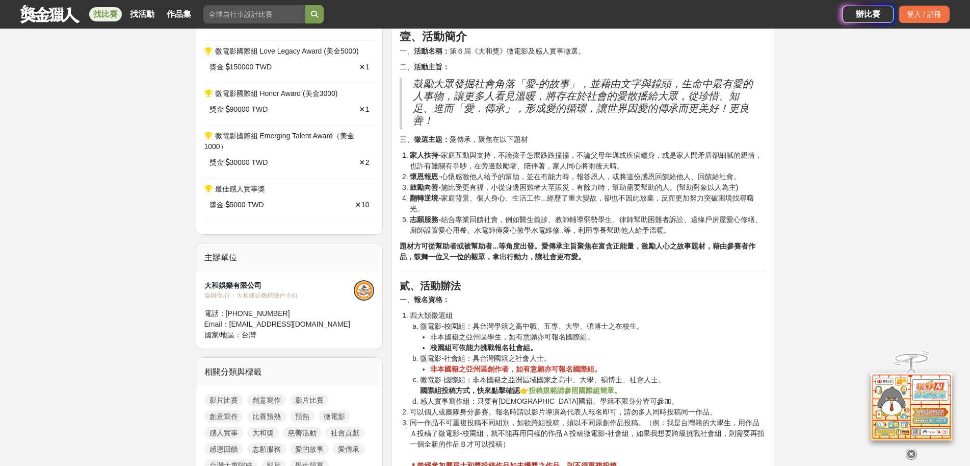
scroll to position [816, 0]
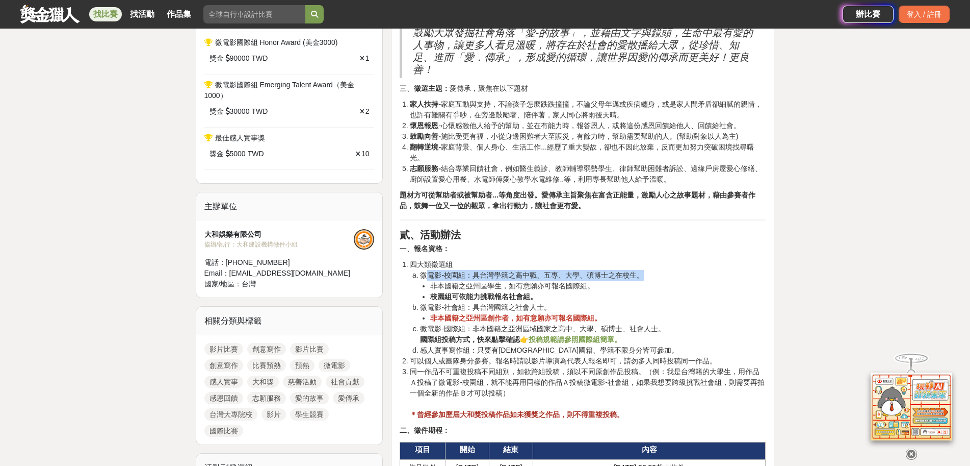
drag, startPoint x: 426, startPoint y: 275, endPoint x: 643, endPoint y: 274, distance: 216.2
click at [643, 274] on li "微電影-校園組：具台灣學籍之高中職、五專、大學、碩博士之在校生。 非本國籍之亞州區學生，如有意願亦可報名國際組。 校園組可依能力挑戰報名社會組。" at bounding box center [593, 286] width 346 height 32
click at [645, 310] on li "微電影-社會組：具台灣國籍之社會人士。 非本國籍之亞州區創作者，如有意願亦可報名國際組。" at bounding box center [593, 312] width 346 height 21
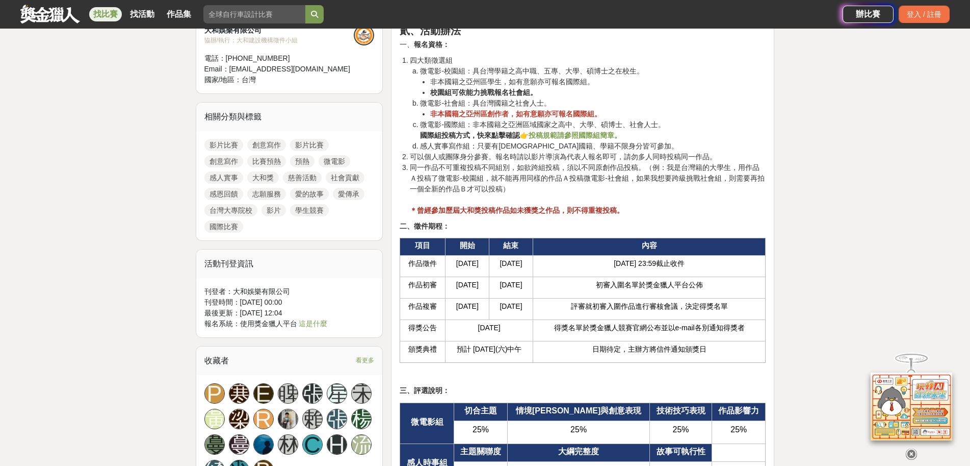
scroll to position [969, 0]
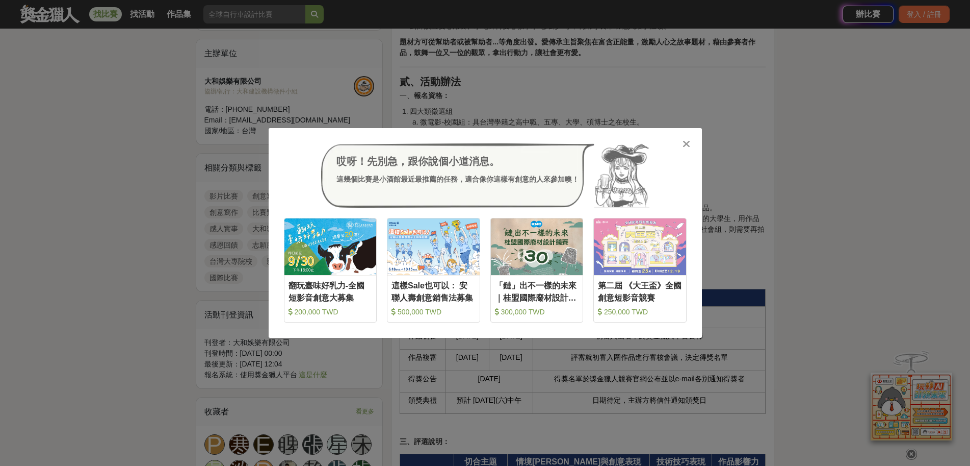
click at [686, 145] on icon at bounding box center [687, 144] width 8 height 10
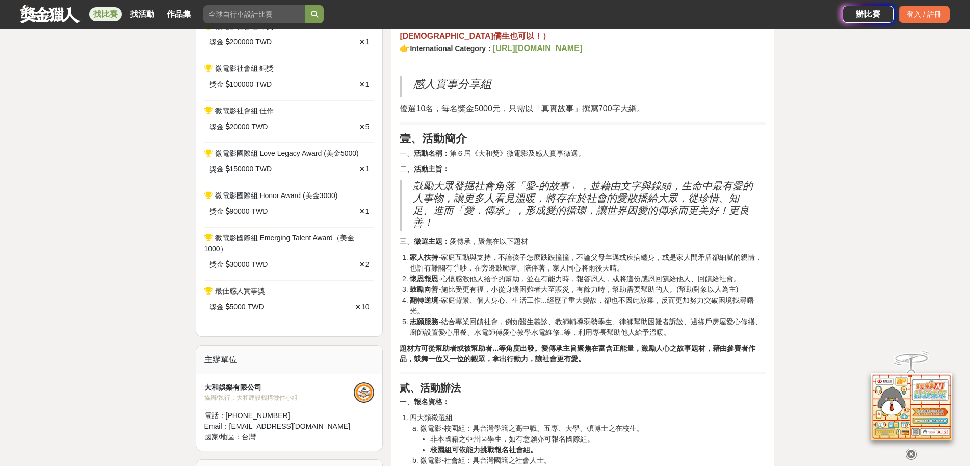
scroll to position [714, 0]
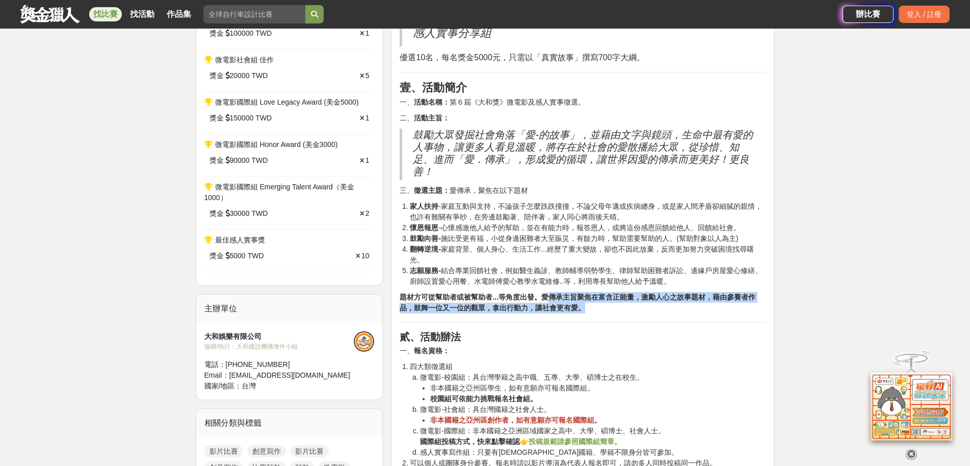
drag, startPoint x: 546, startPoint y: 300, endPoint x: 622, endPoint y: 306, distance: 76.2
click at [622, 306] on p "題材方可從幫助者或被幫助者...等角度出發。愛傳承主旨聚焦在富含正能量，激勵人心之故事題材，藉由參賽者作品，鼓舞一位又一位的觀眾，拿出行動力，讓社會更有愛。" at bounding box center [583, 302] width 366 height 21
click at [604, 309] on p "題材方可從幫助者或被幫助者...等角度出發。愛傳承主旨聚焦在富含正能量，激勵人心之故事題材，藉由參賽者作品，鼓舞一位又一位的觀眾，拿出行動力，讓社會更有愛。" at bounding box center [583, 302] width 366 height 21
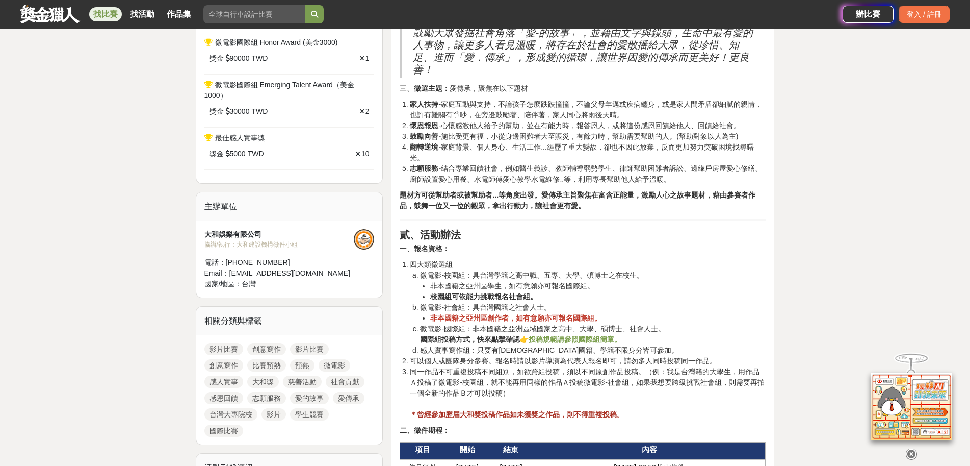
scroll to position [765, 0]
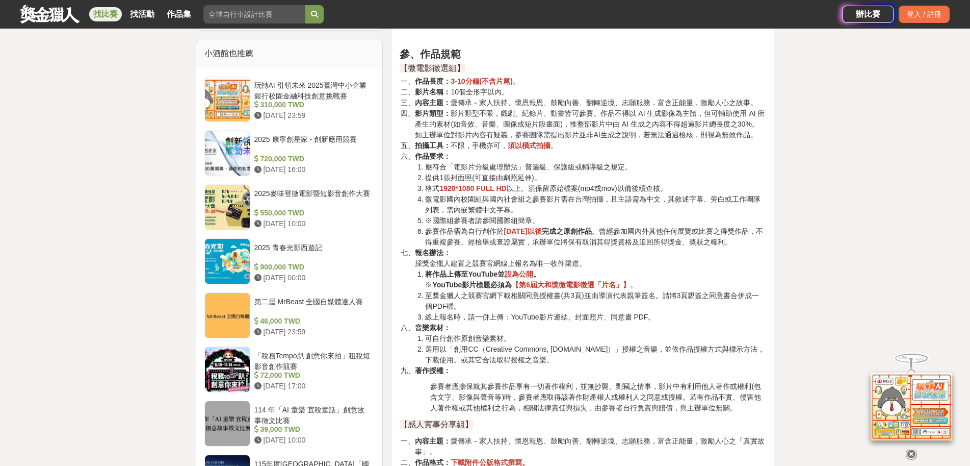
scroll to position [1581, 0]
